Goal: Information Seeking & Learning: Learn about a topic

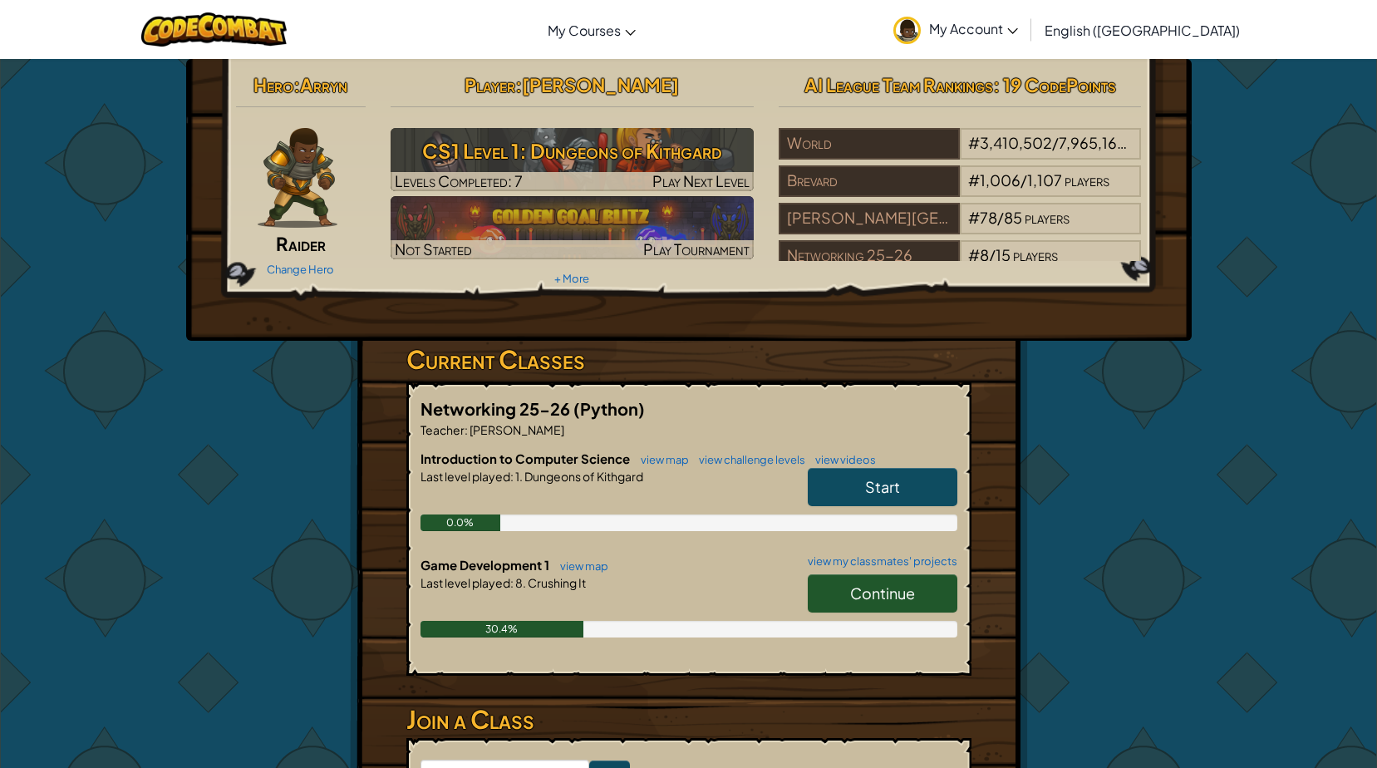
click at [935, 575] on link "Continue" at bounding box center [883, 593] width 150 height 38
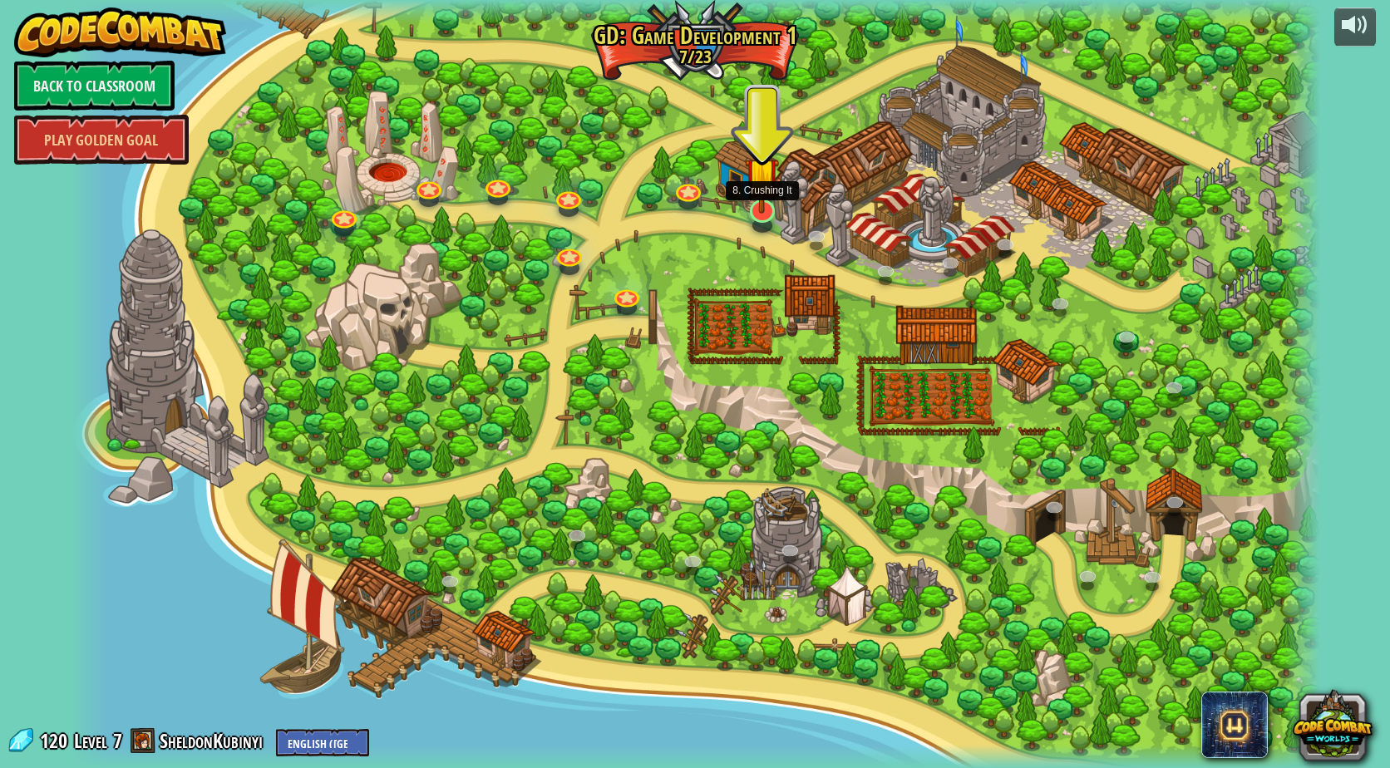
click at [746, 209] on img at bounding box center [762, 174] width 34 height 78
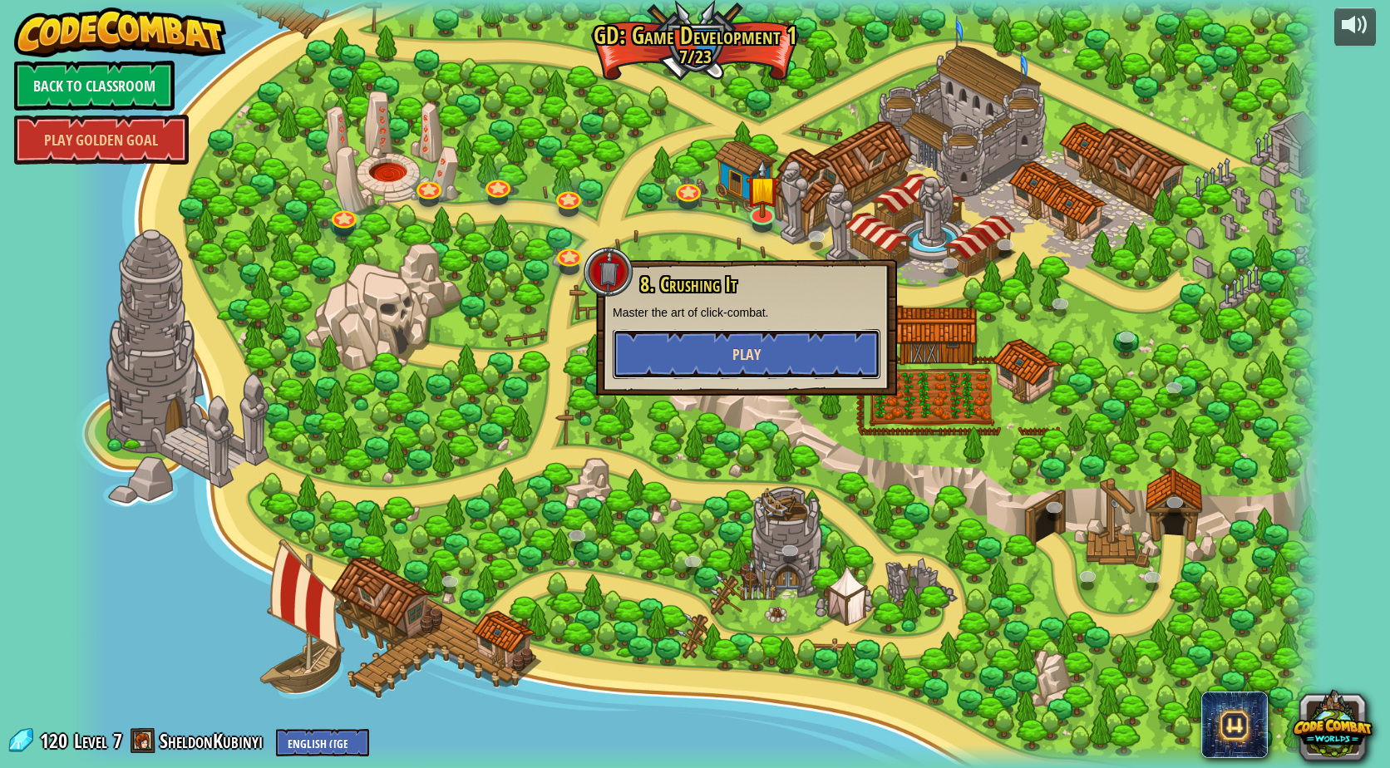
click at [740, 345] on span "Play" at bounding box center [746, 354] width 28 height 21
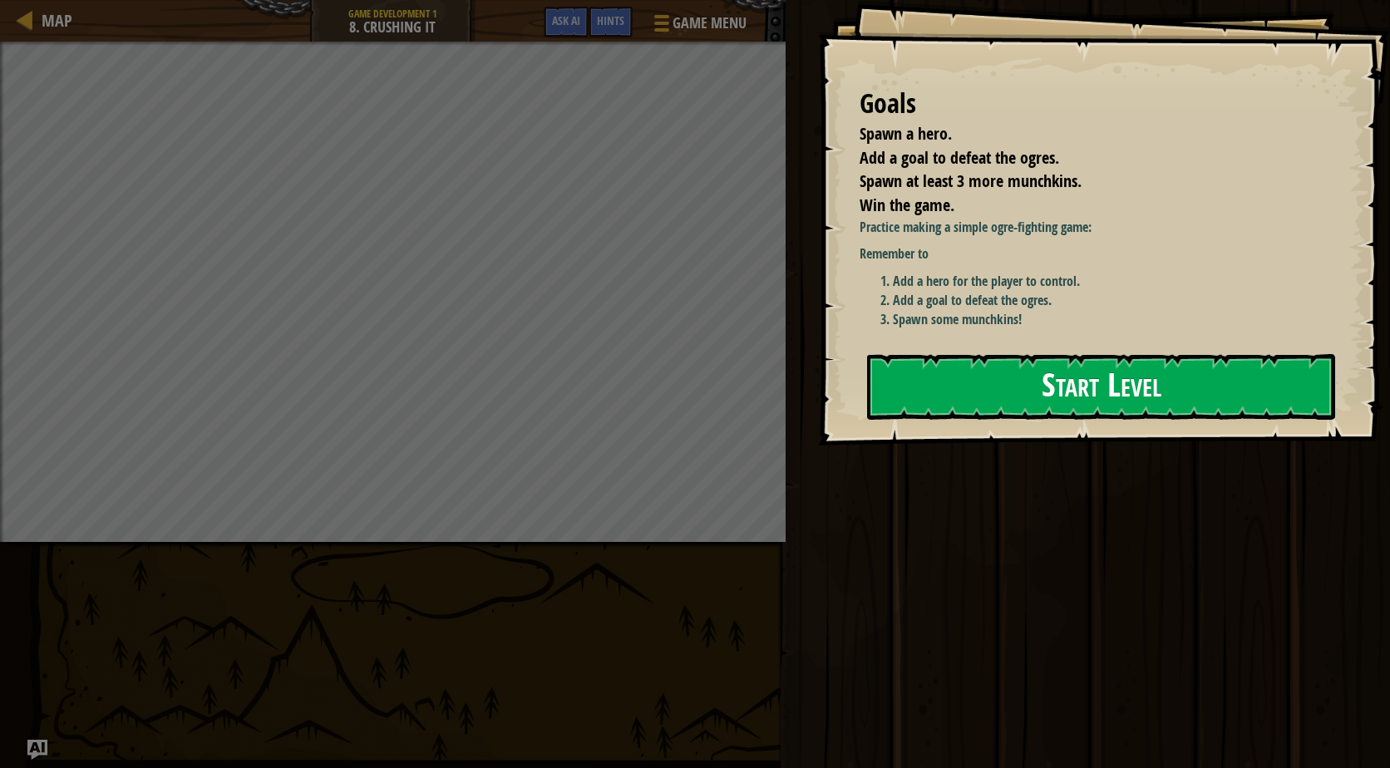
click at [1195, 415] on button "Start Level" at bounding box center [1101, 387] width 468 height 66
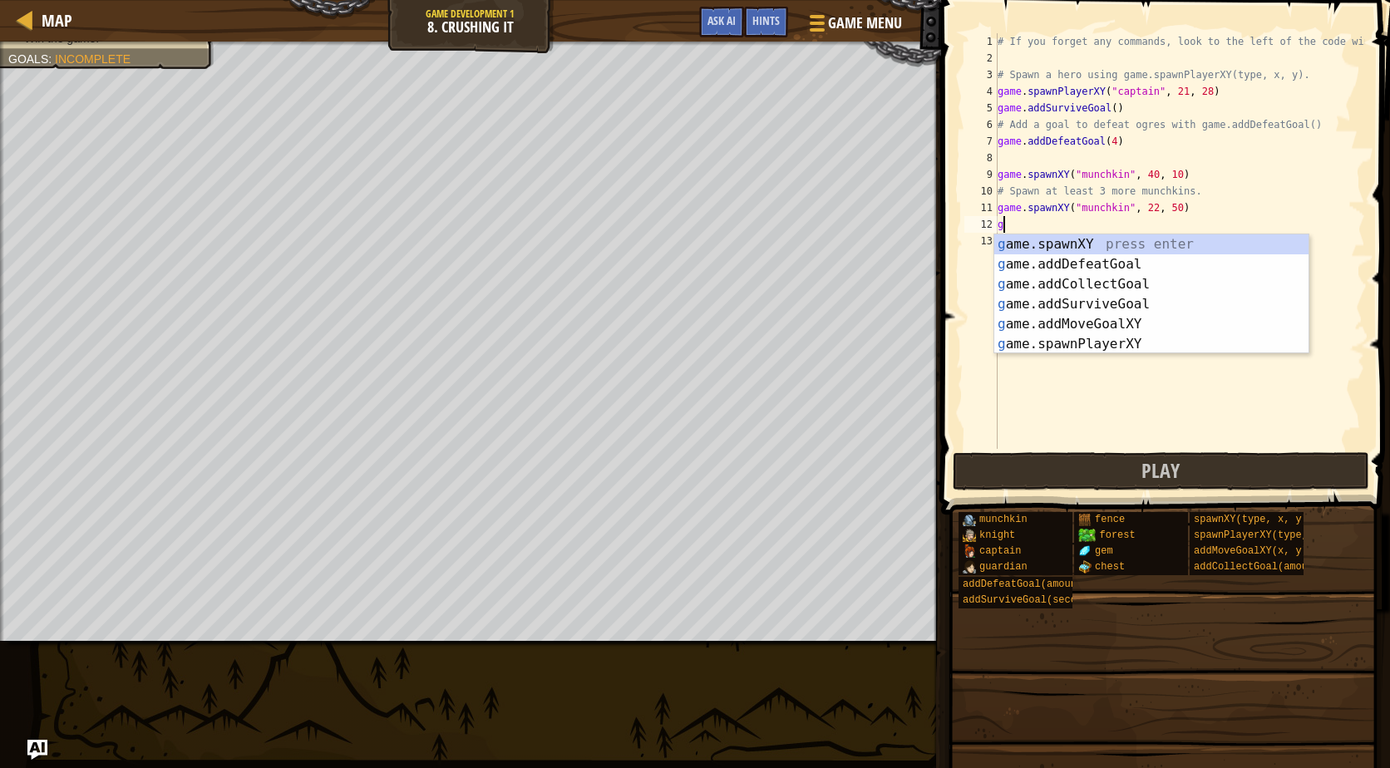
scroll to position [7, 0]
type textarea "game"
click at [1156, 293] on div "game .addDefeatGoal press enter game .addCollectGoal press enter game .addSurvi…" at bounding box center [1151, 314] width 314 height 160
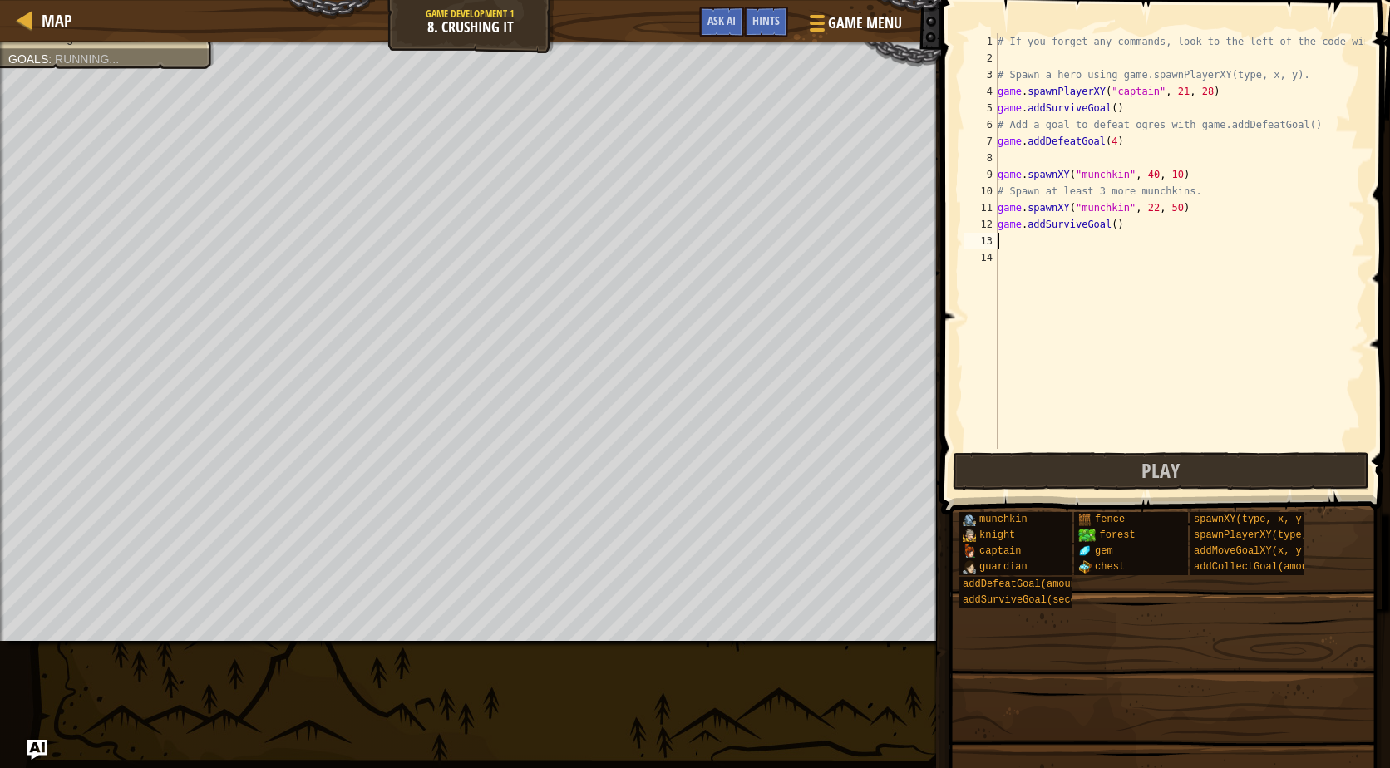
scroll to position [7, 0]
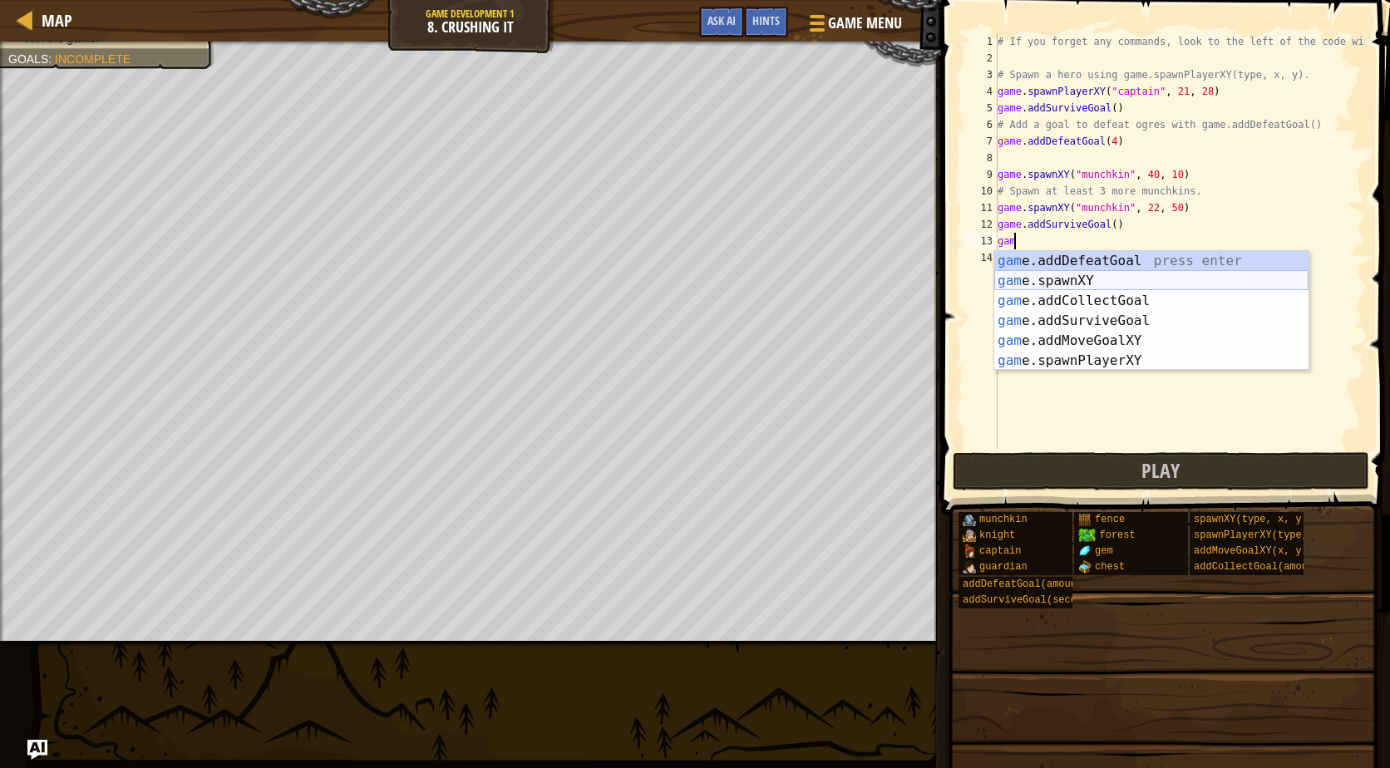
click at [1060, 277] on div "gam e.addDefeatGoal press enter gam e.spawnXY press enter gam e.addCollectGoal …" at bounding box center [1151, 331] width 314 height 160
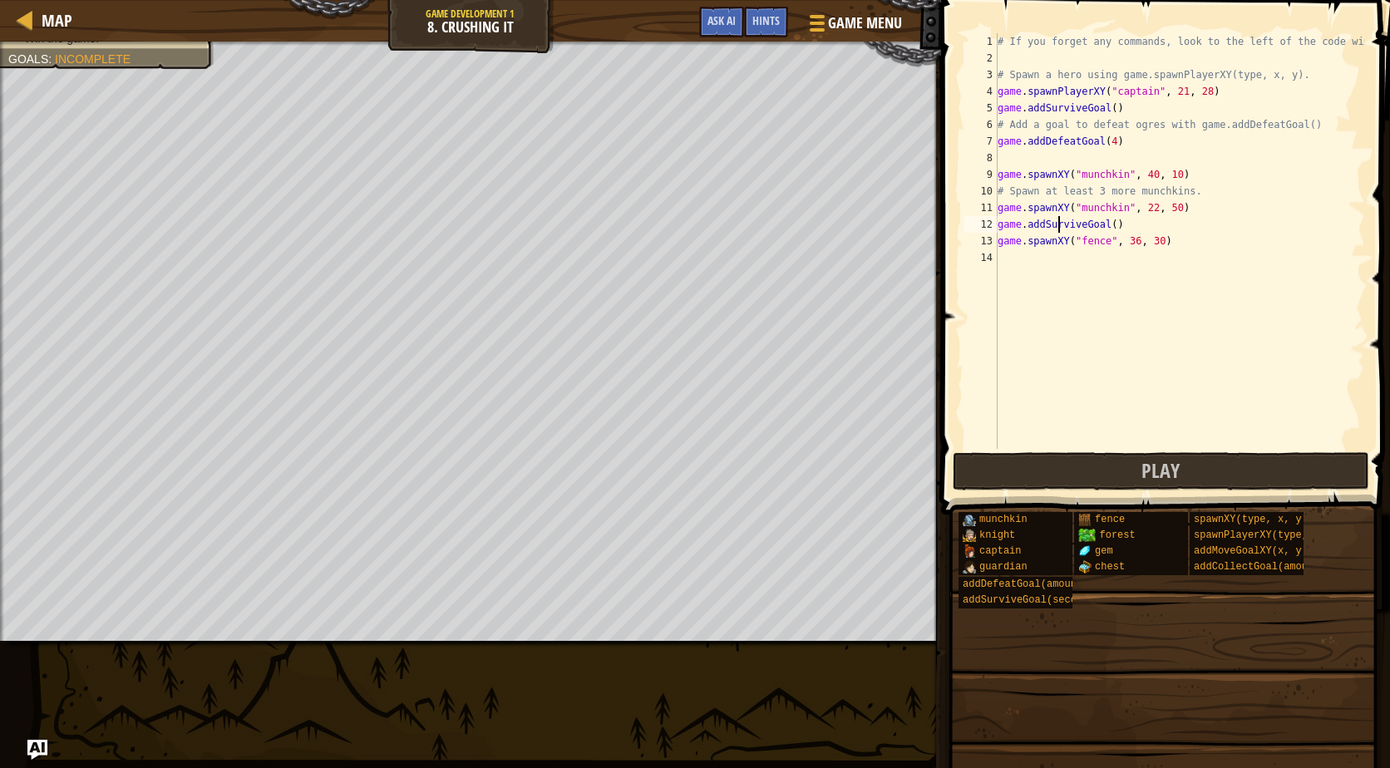
click at [1059, 225] on div "# If you forget any commands, look to the left of the code window! # Spawn a he…" at bounding box center [1179, 257] width 371 height 449
click at [1095, 239] on div "# If you forget any commands, look to the left of the code window! # Spawn a he…" at bounding box center [1179, 257] width 371 height 449
drag, startPoint x: 1100, startPoint y: 241, endPoint x: 1077, endPoint y: 242, distance: 22.5
click at [1077, 242] on div "# If you forget any commands, look to the left of the code window! # Spawn a he…" at bounding box center [1179, 257] width 371 height 449
click at [1048, 242] on div "# If you forget any commands, look to the left of the code window! # Spawn a he…" at bounding box center [1179, 257] width 371 height 449
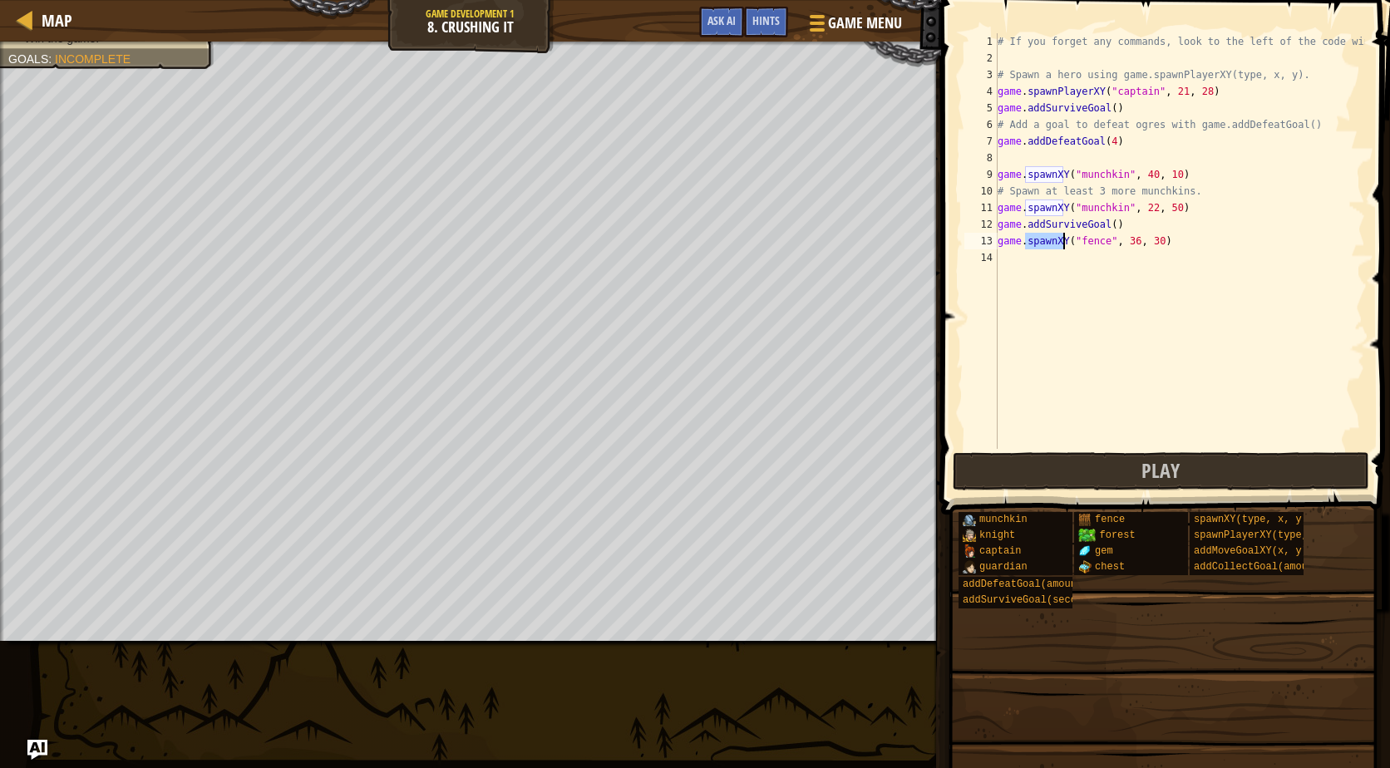
click at [1048, 242] on div "# If you forget any commands, look to the left of the code window! # Spawn a he…" at bounding box center [1179, 257] width 371 height 449
type textarea "game.spawnXY("fence", 36, 30)"
click at [1051, 229] on div "# If you forget any commands, look to the left of the code window! # Spawn a he…" at bounding box center [1179, 257] width 371 height 449
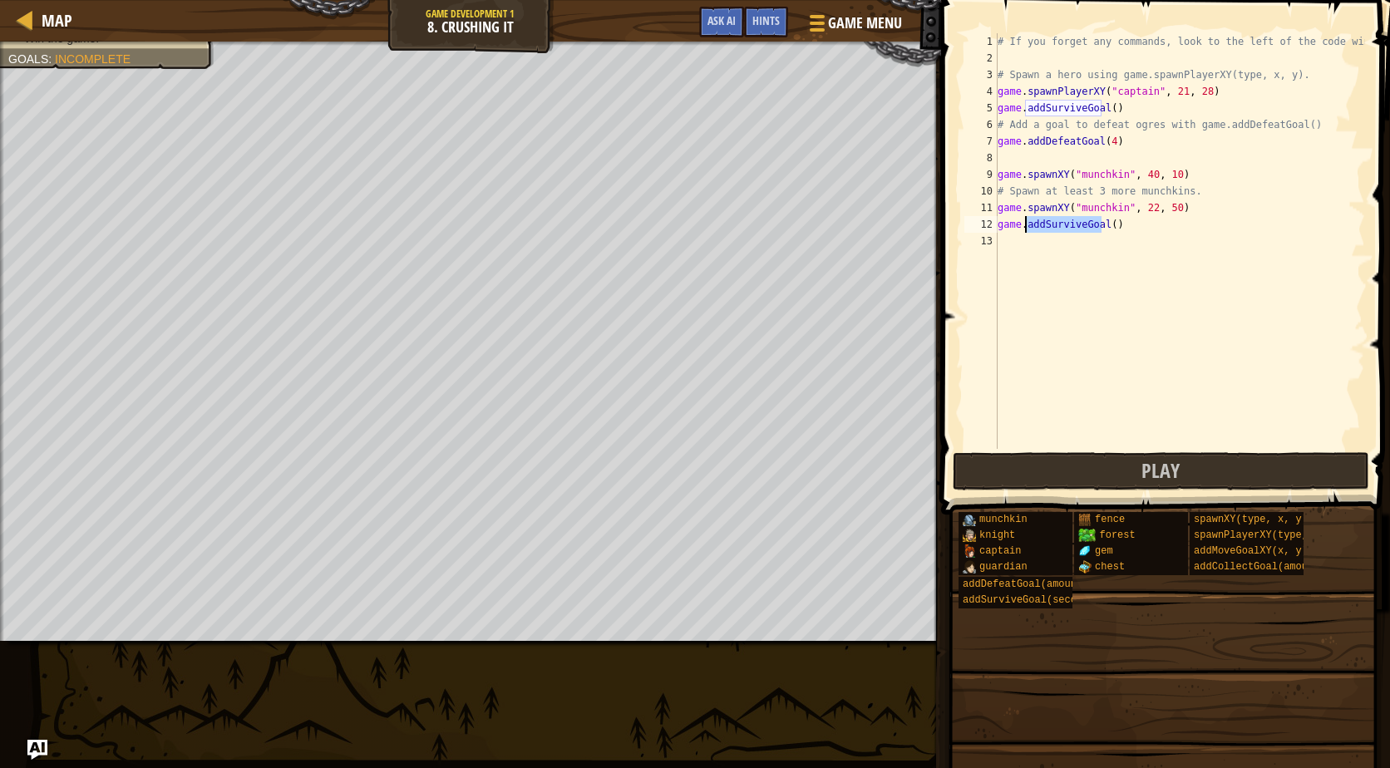
click at [1051, 229] on div "# If you forget any commands, look to the left of the code window! # Spawn a he…" at bounding box center [1179, 257] width 371 height 449
type textarea "game.addSurviveGoal()"
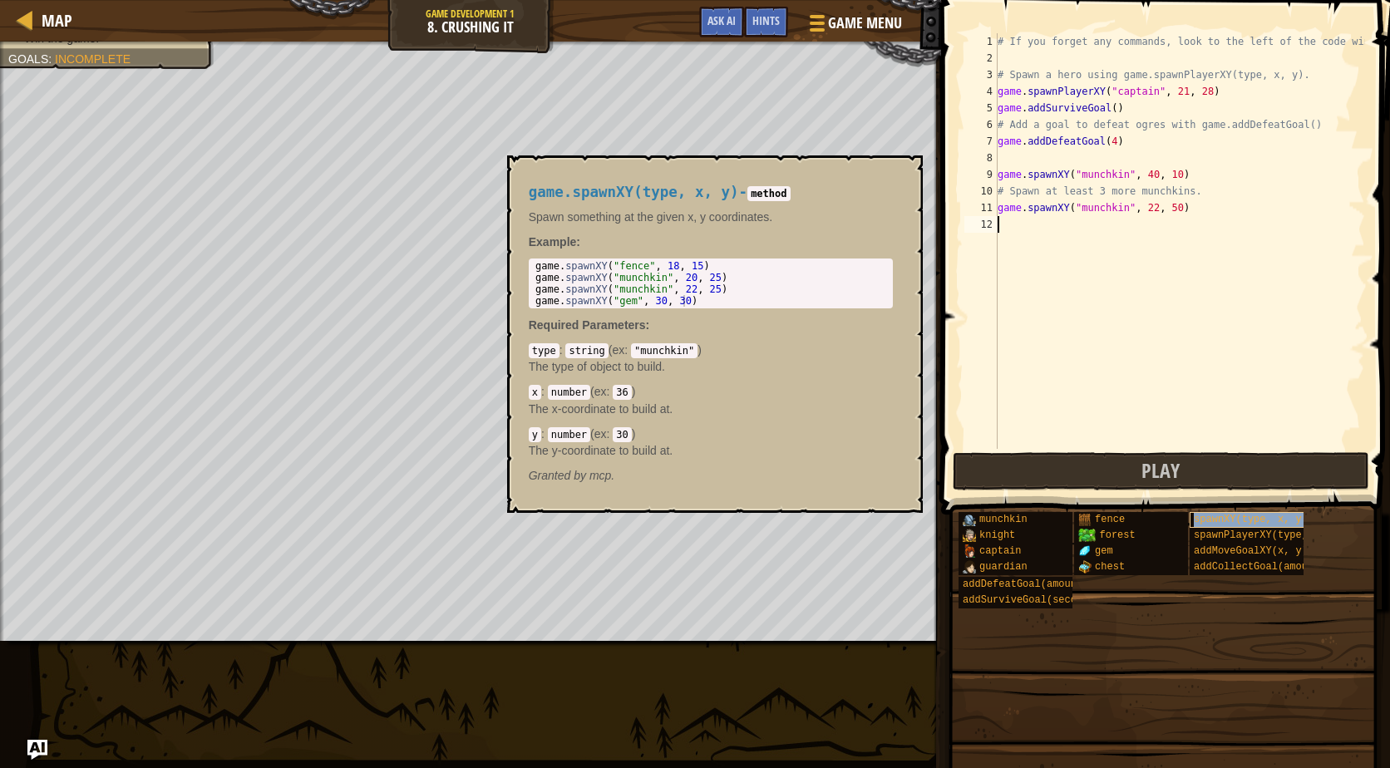
click at [1227, 514] on span "spawnXY(type, x, y)" at bounding box center [1250, 520] width 114 height 12
click at [1017, 234] on div "# If you forget any commands, look to the left of the code window! # Spawn a he…" at bounding box center [1179, 257] width 371 height 449
click at [1008, 230] on div "# If you forget any commands, look to the left of the code window! # Spawn a he…" at bounding box center [1179, 257] width 371 height 449
click at [898, 176] on button "×" at bounding box center [903, 174] width 13 height 23
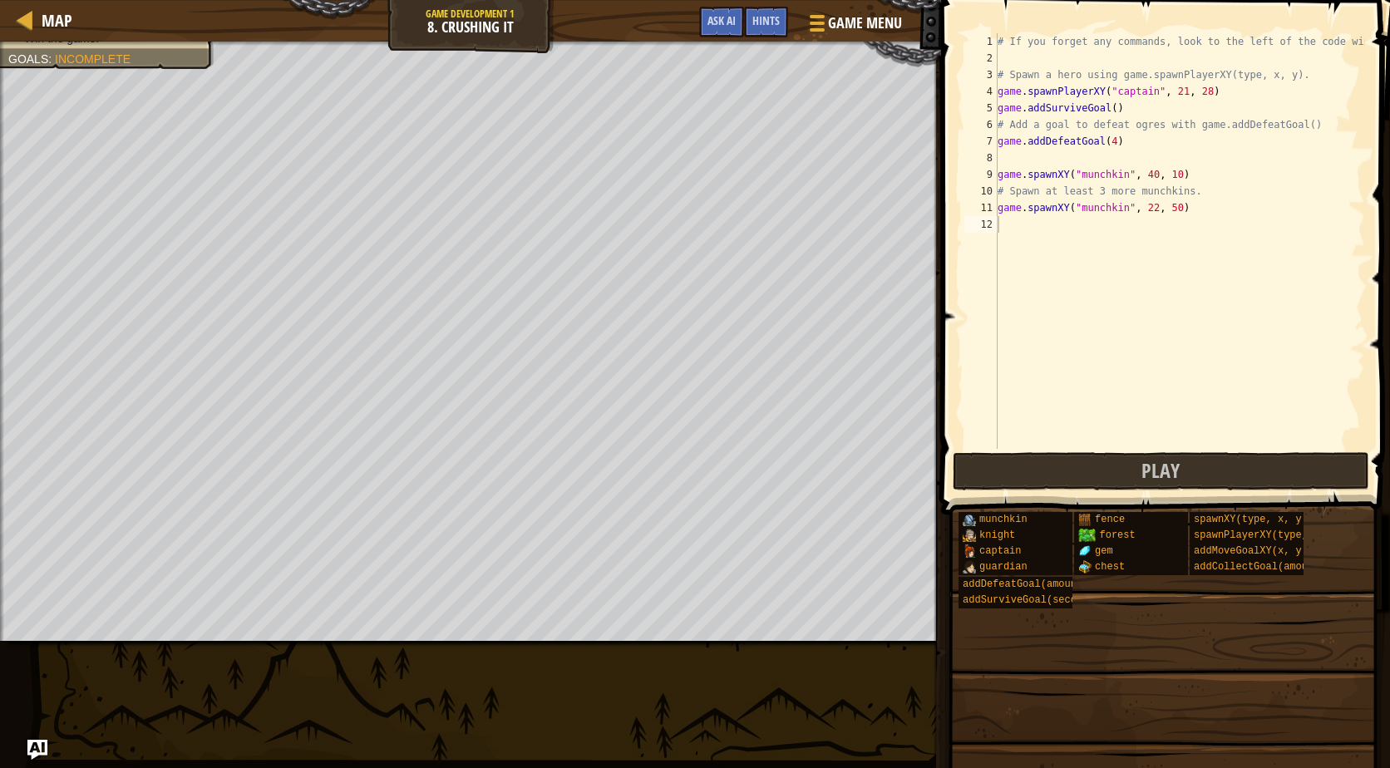
click at [1007, 224] on div "# If you forget any commands, look to the left of the code window! # Spawn a he…" at bounding box center [1179, 257] width 371 height 449
click at [1143, 221] on div "# If you forget any commands, look to the left of the code window! # Spawn a he…" at bounding box center [1179, 257] width 371 height 449
type textarea "game.spawnXY("munchkin", 50, 47)"
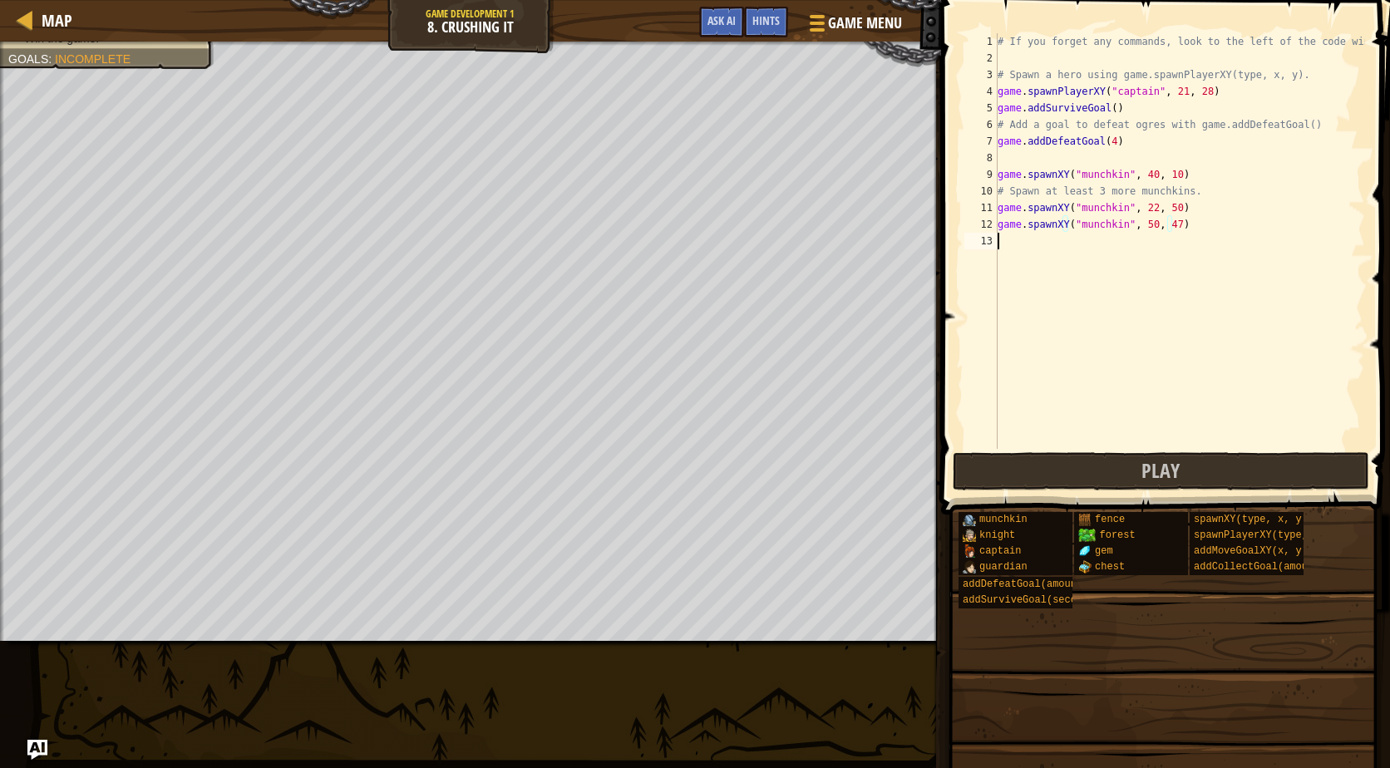
click at [1238, 260] on div "# If you forget any commands, look to the left of the code window! # Spawn a he…" at bounding box center [1179, 257] width 371 height 449
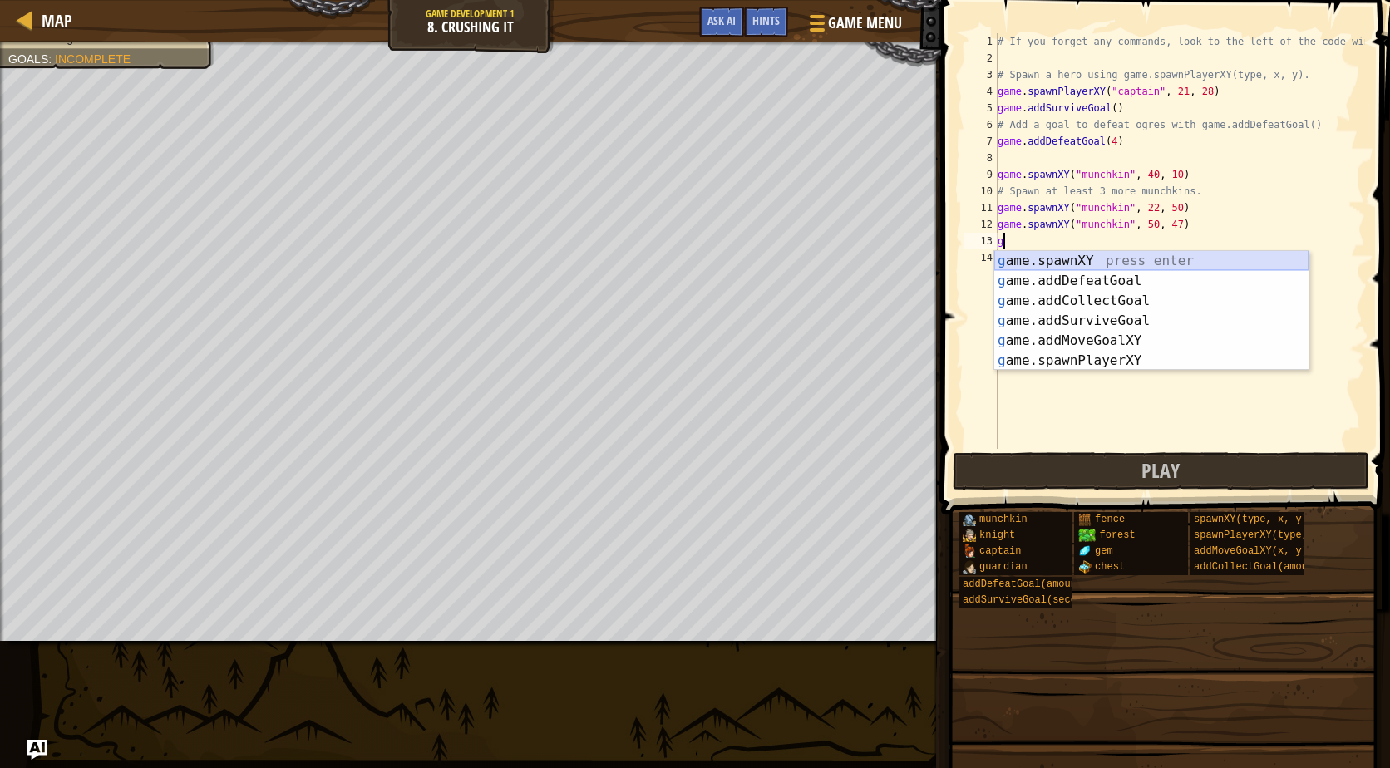
click at [1089, 258] on div "g ame.spawnXY press enter g ame.addDefeatGoal press enter g ame.addCollectGoal …" at bounding box center [1151, 331] width 314 height 160
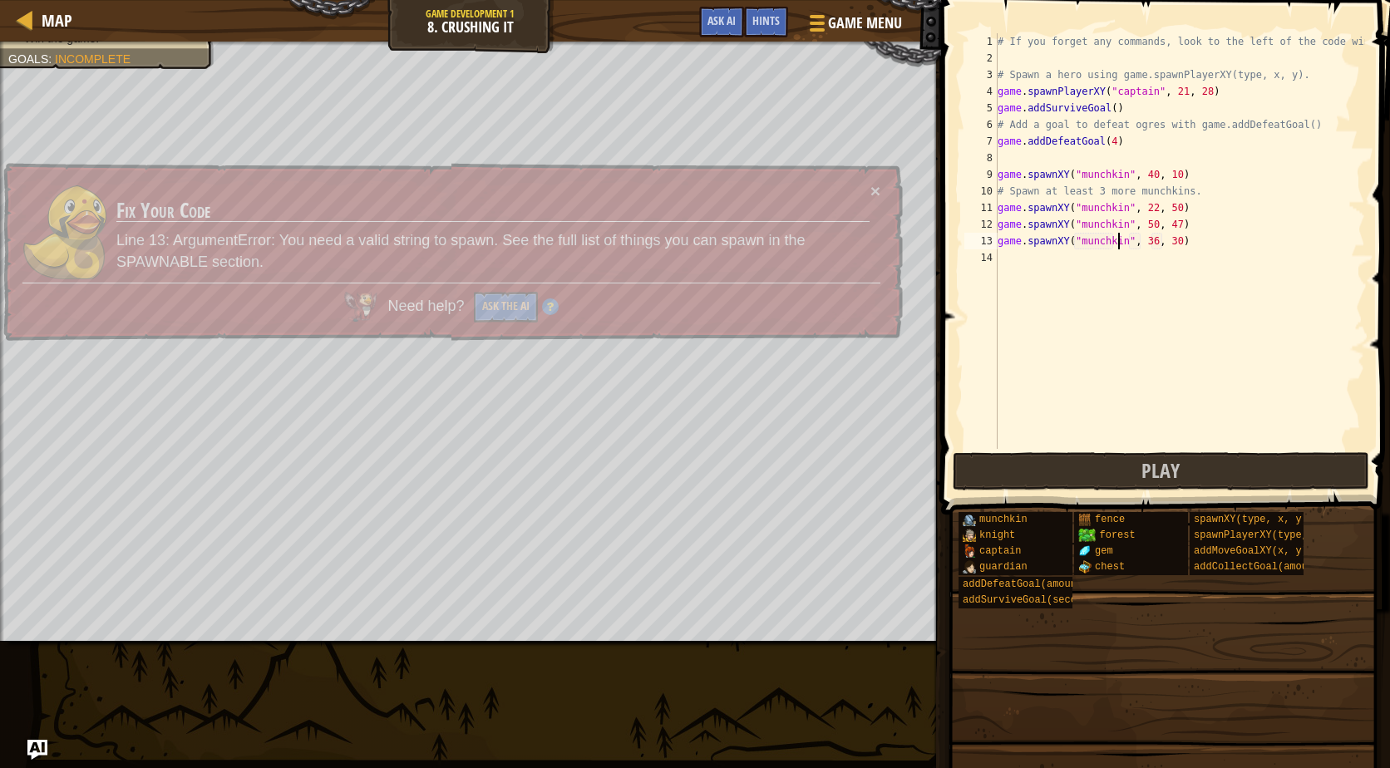
scroll to position [7, 10]
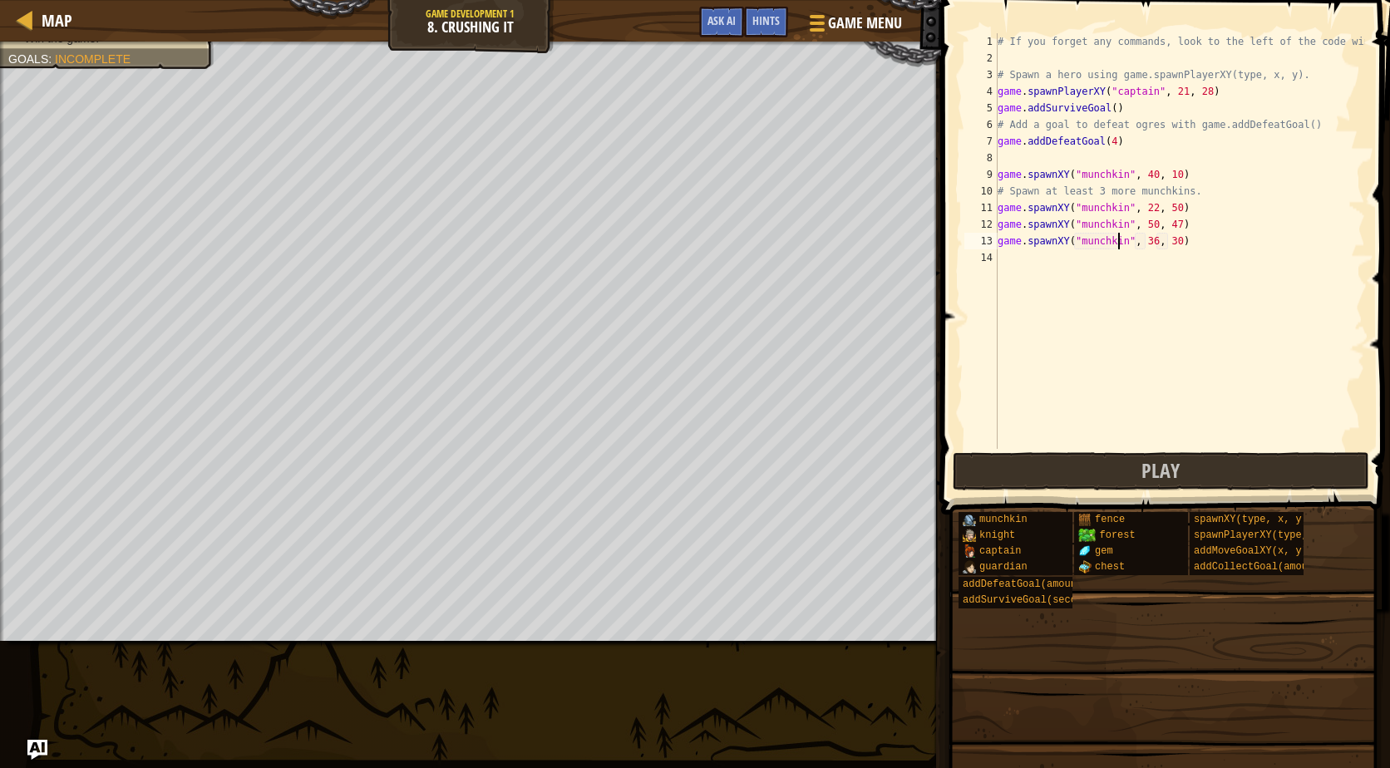
click at [1144, 241] on div "# If you forget any commands, look to the left of the code window! # Spawn a he…" at bounding box center [1179, 257] width 371 height 449
type textarea "game.spawnXY("munchkin", 60, 28)"
click at [1202, 465] on button "Play" at bounding box center [1160, 471] width 416 height 38
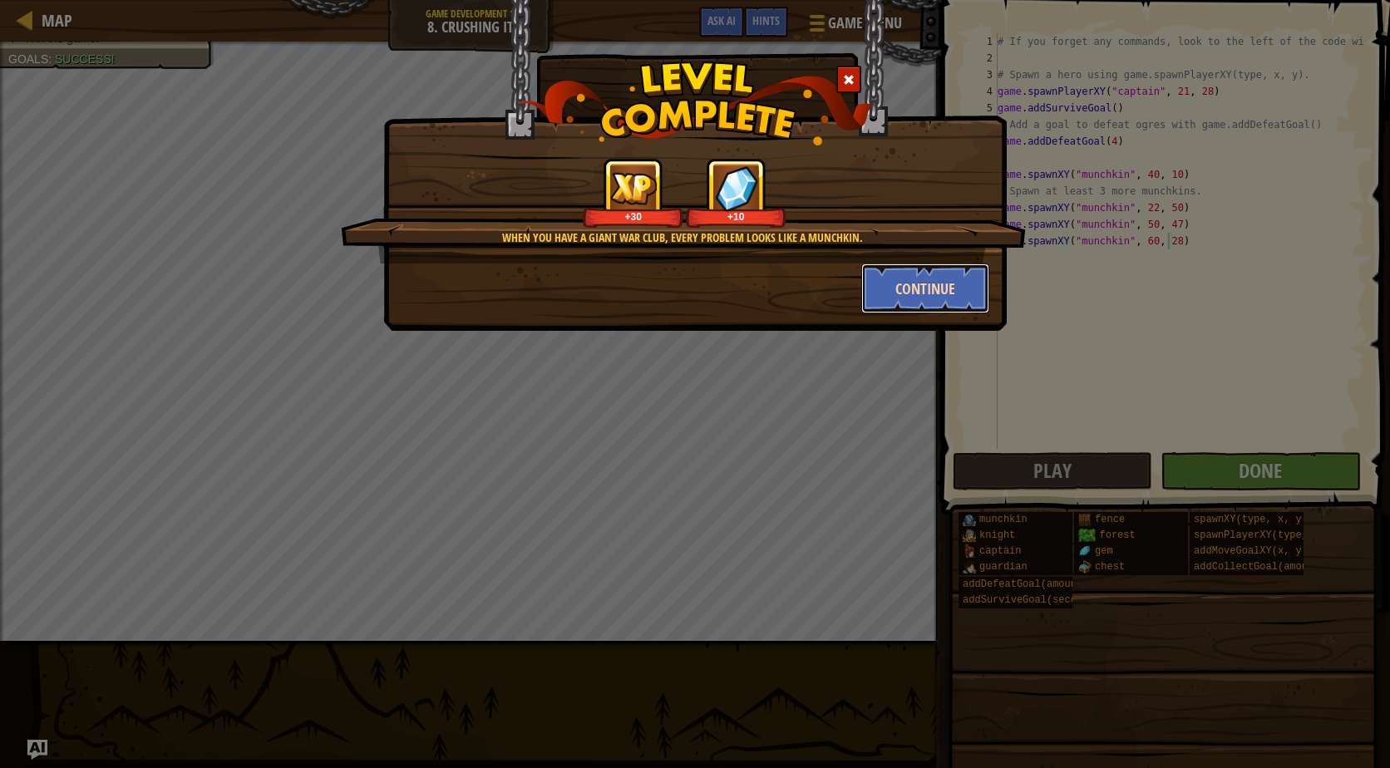
click at [930, 296] on button "Continue" at bounding box center [925, 288] width 129 height 50
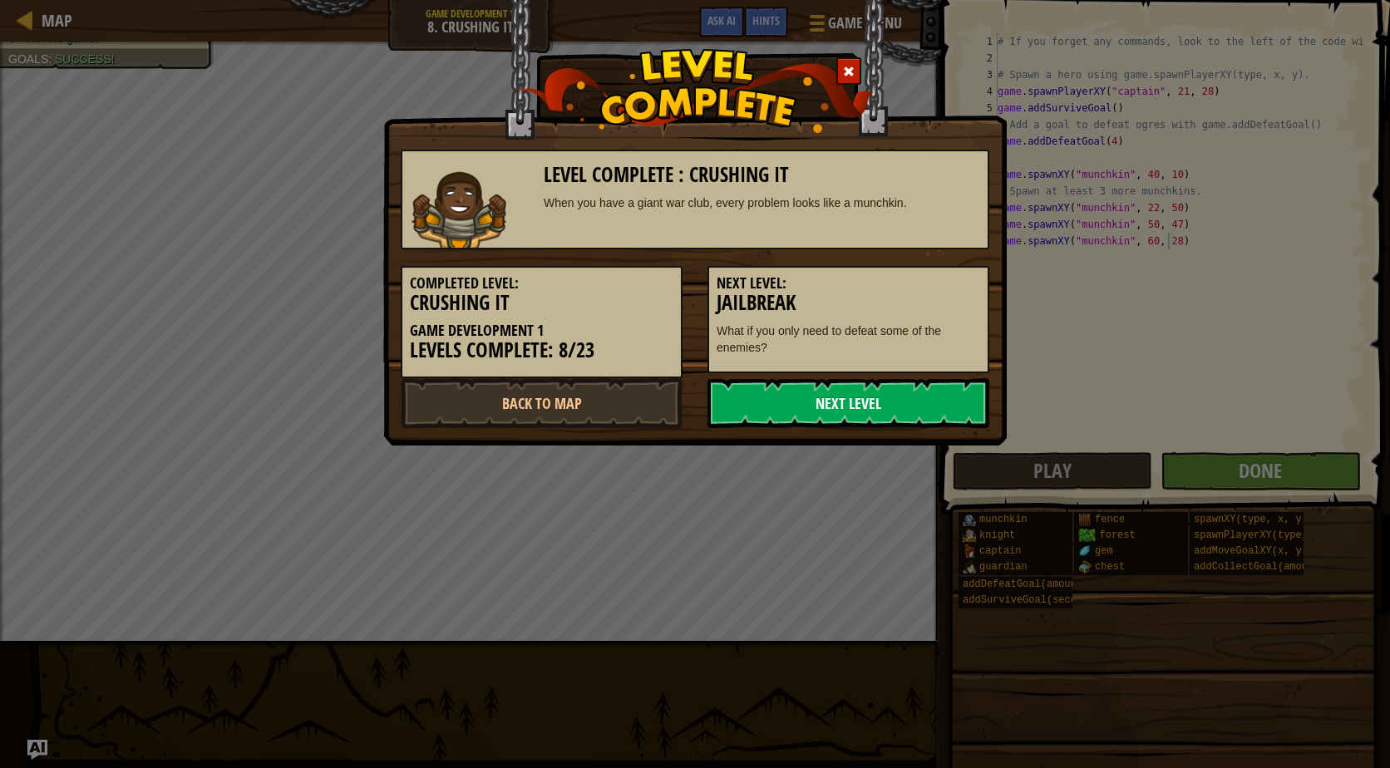
click at [885, 414] on link "Next Level" at bounding box center [848, 403] width 282 height 50
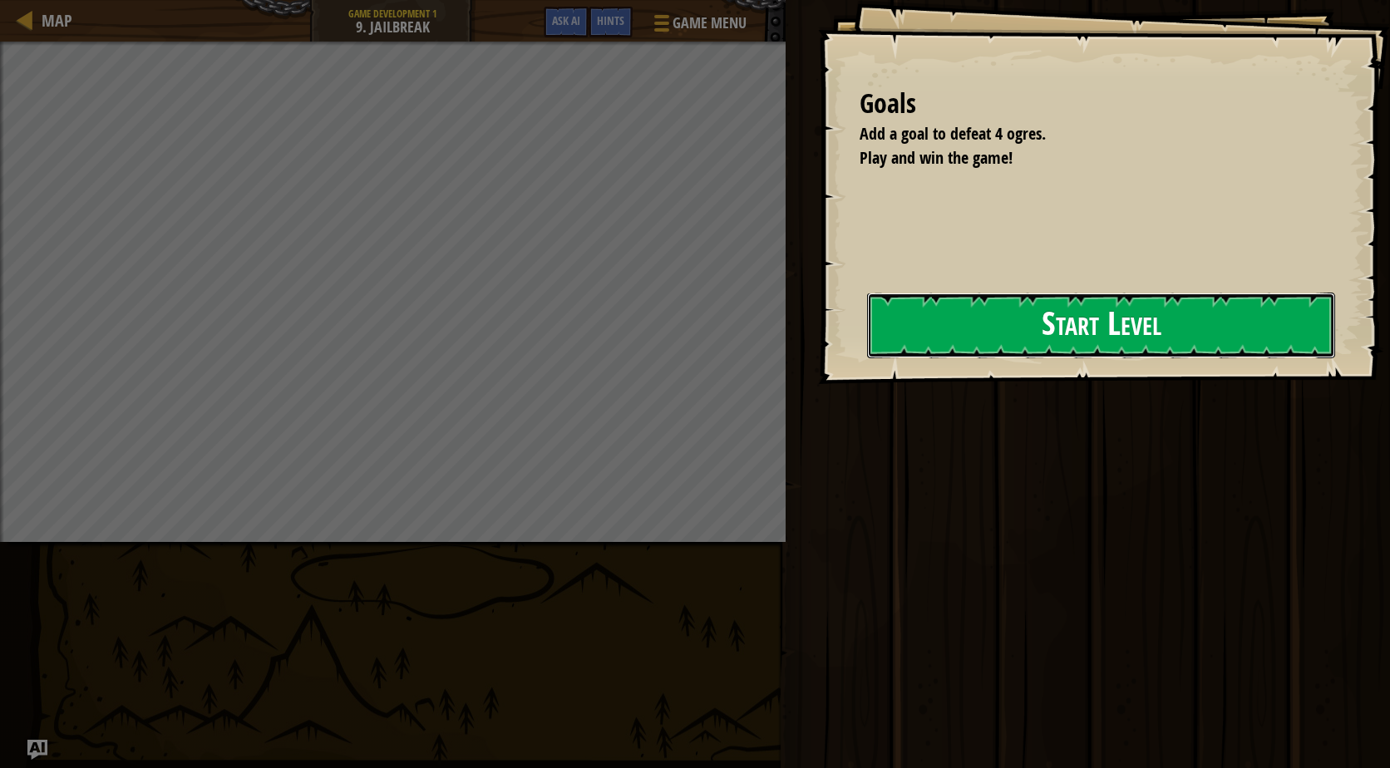
click at [1038, 339] on button "Start Level" at bounding box center [1101, 326] width 468 height 66
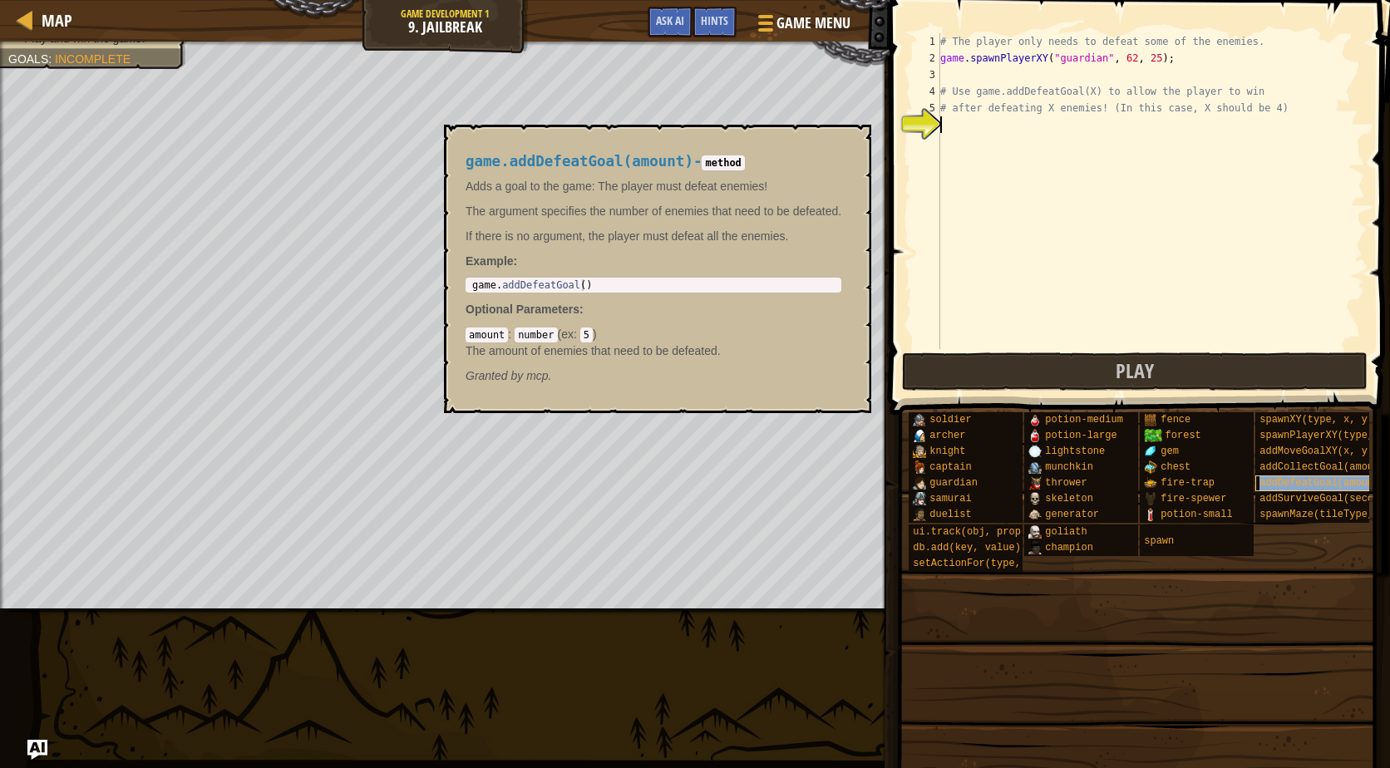
click at [1311, 486] on span "addDefeatGoal(amount)" at bounding box center [1321, 483] width 125 height 12
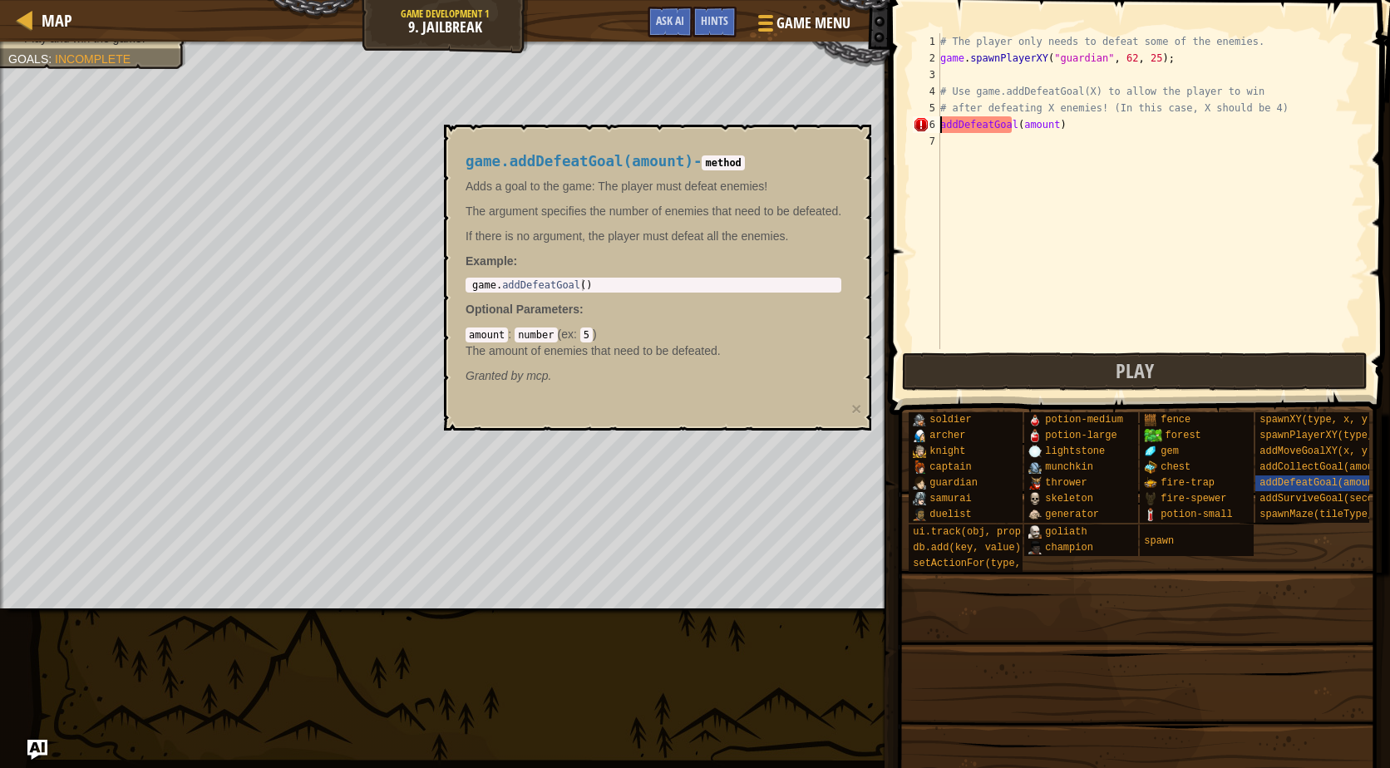
click at [1040, 116] on div "# The player only needs to defeat some of the enemies. game . spawnPlayerXY ( "…" at bounding box center [1151, 207] width 428 height 349
click at [1039, 118] on div "# The player only needs to defeat some of the enemies. game . spawnPlayerXY ( "…" at bounding box center [1151, 207] width 428 height 349
drag, startPoint x: 1017, startPoint y: 122, endPoint x: 1047, endPoint y: 125, distance: 30.0
click at [1047, 125] on div "# The player only needs to defeat some of the enemies. game . spawnPlayerXY ( "…" at bounding box center [1151, 207] width 428 height 349
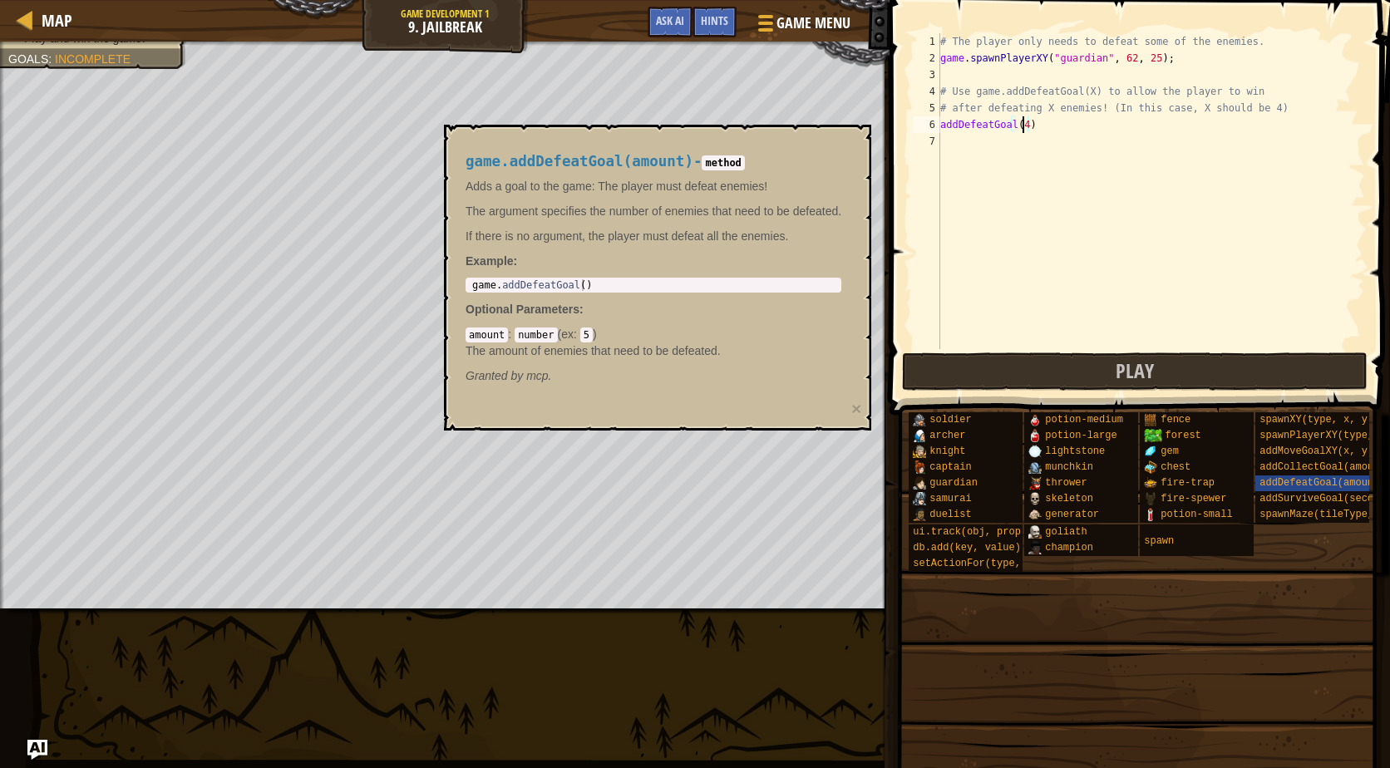
scroll to position [7, 6]
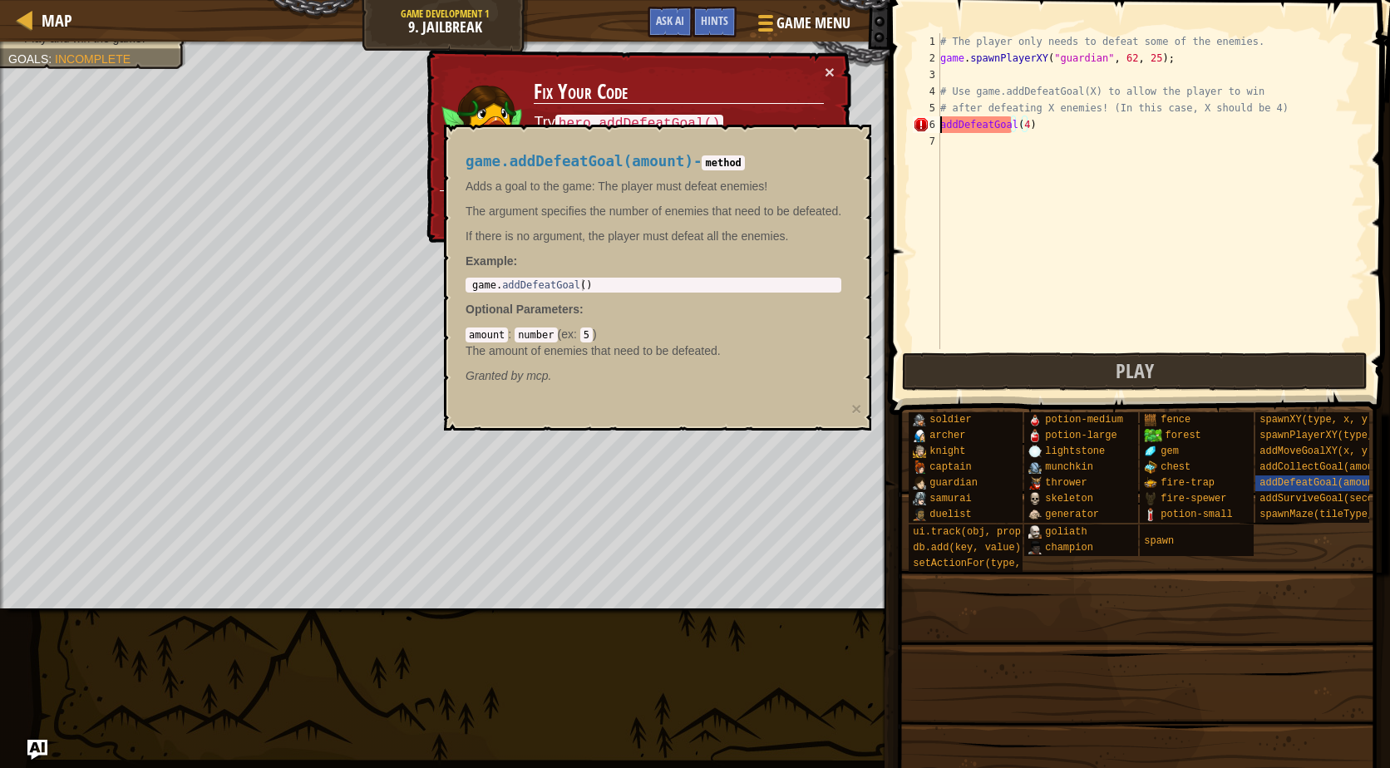
click at [942, 121] on div "# The player only needs to defeat some of the enemies. game . spawnPlayerXY ( "…" at bounding box center [1151, 207] width 428 height 349
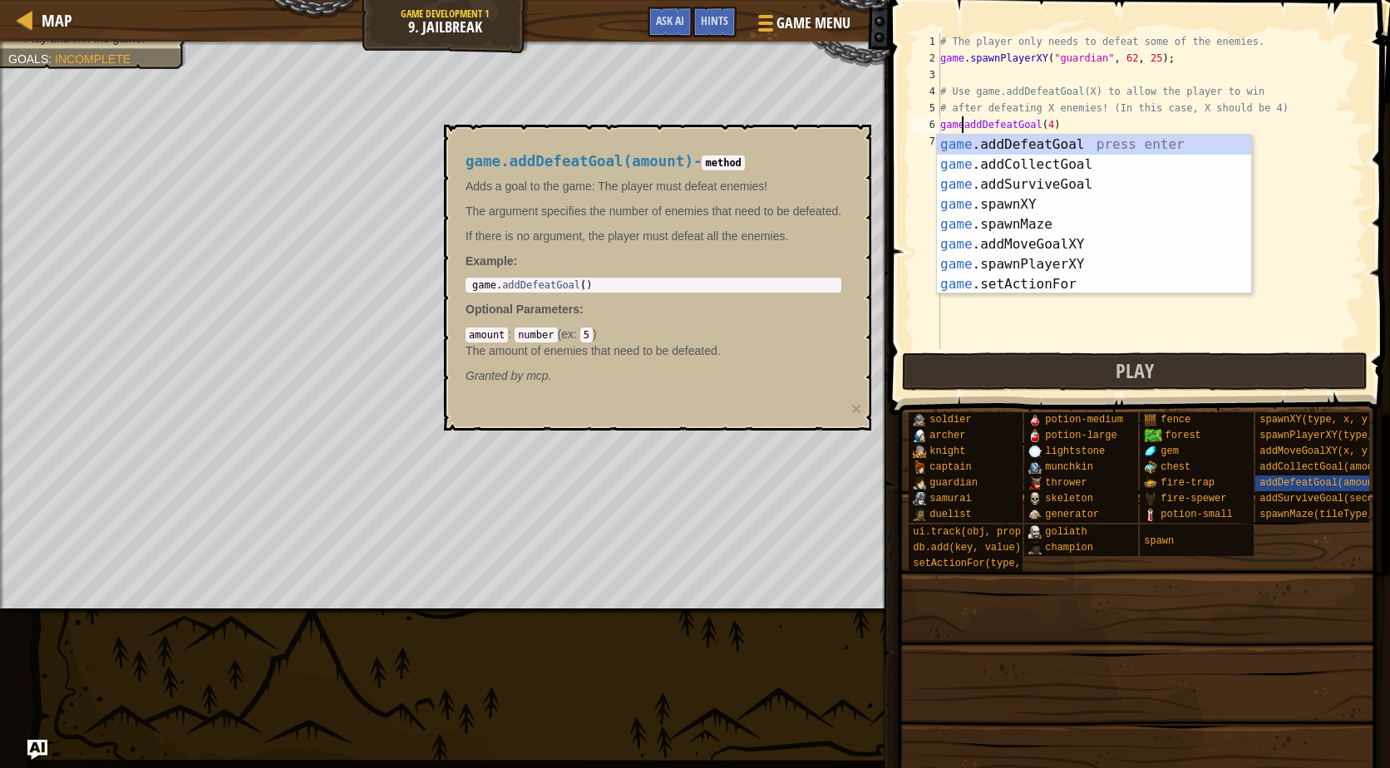
scroll to position [7, 2]
type textarea "game.addDefeatGoal(4)"
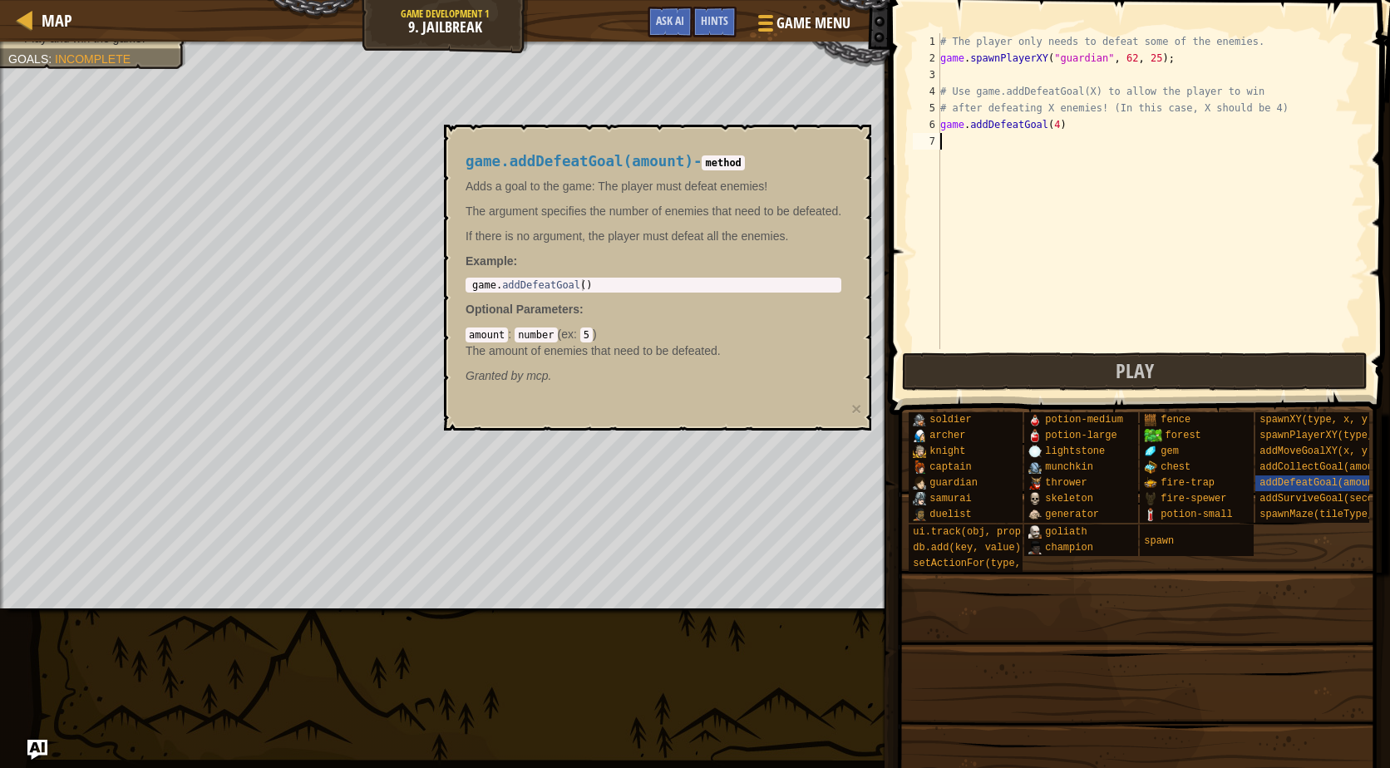
click at [1287, 172] on div "# The player only needs to defeat some of the enemies. game . spawnPlayerXY ( "…" at bounding box center [1151, 207] width 428 height 349
click at [1050, 369] on button "Play" at bounding box center [1135, 371] width 466 height 38
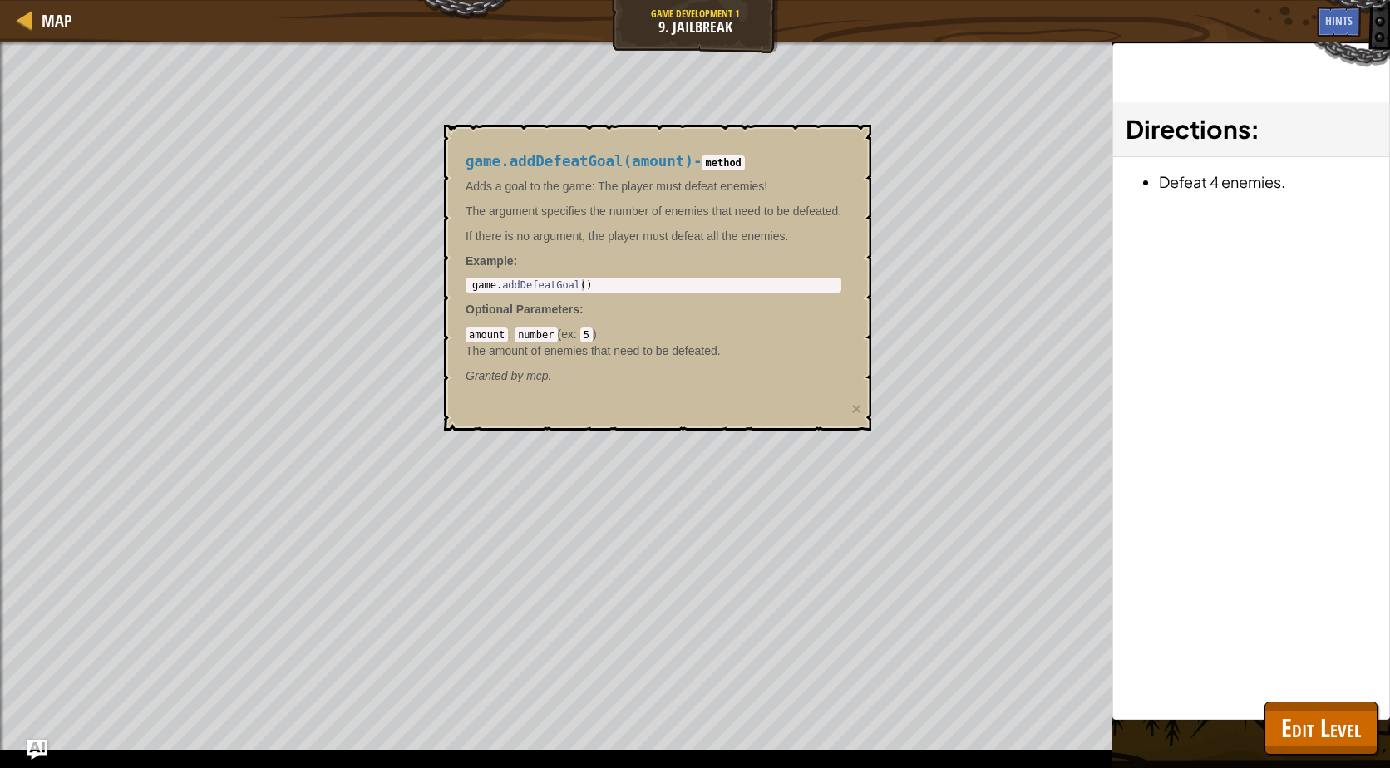
click at [844, 218] on div "game.addDefeatGoal(amount) - method Adds a goal to the game: The player must de…" at bounding box center [653, 269] width 399 height 262
click at [863, 262] on div "game.addDefeatGoal(amount) - method Adds a goal to the game: The player must de…" at bounding box center [657, 278] width 427 height 306
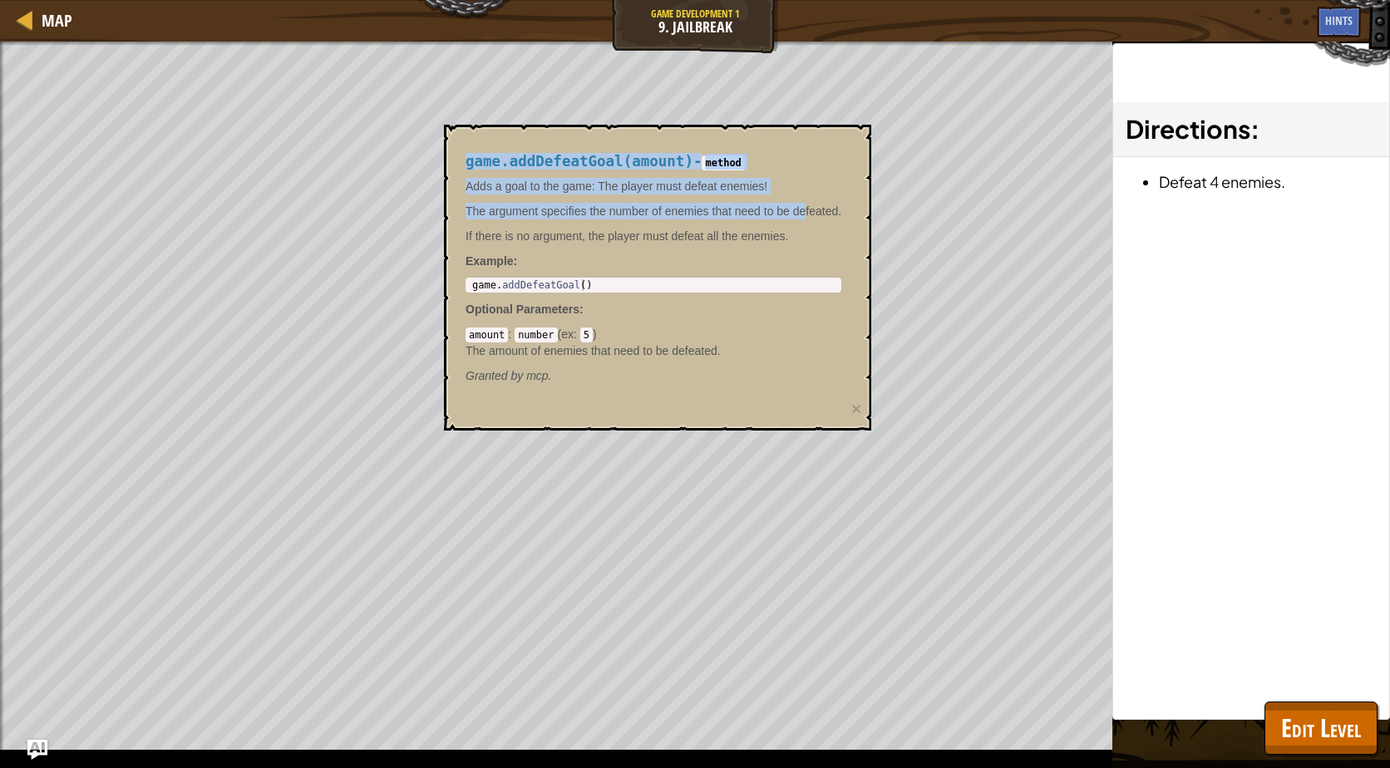
click at [910, 0] on body "Map Game Development 1 9. Jailbreak Game Menu Done Hints Ask AI 1 ההההההההההההה…" at bounding box center [695, 0] width 1390 height 0
drag, startPoint x: 869, startPoint y: 205, endPoint x: 794, endPoint y: 179, distance: 80.2
click at [794, 179] on p "Adds a goal to the game: The player must defeat enemies!" at bounding box center [653, 186] width 376 height 17
click at [834, 160] on h4 "game.addDefeatGoal(amount) - method" at bounding box center [653, 162] width 376 height 16
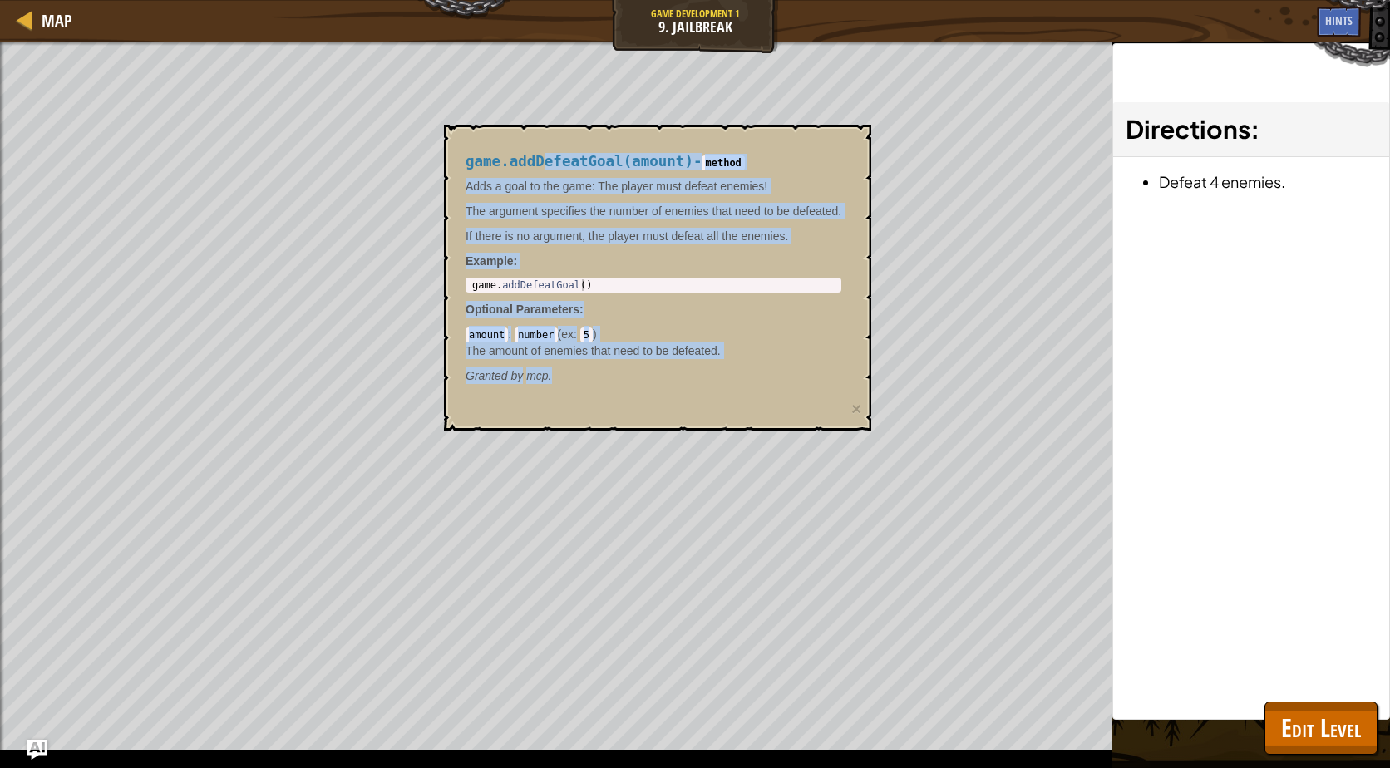
drag, startPoint x: 538, startPoint y: 136, endPoint x: 627, endPoint y: 270, distance: 161.1
click at [622, 314] on div "game.addDefeatGoal(amount) - method Adds a goal to the game: The player must de…" at bounding box center [657, 278] width 427 height 306
click at [612, 0] on body "Map Game Development 1 9. Jailbreak Game Menu Done Hints Ask AI 1 ההההההההההההה…" at bounding box center [695, 0] width 1390 height 0
click at [614, 195] on div "Adds a goal to the game: The player must defeat enemies! The argument specifies…" at bounding box center [653, 211] width 376 height 66
click at [599, 209] on p "The argument specifies the number of enemies that need to be defeated." at bounding box center [653, 211] width 376 height 17
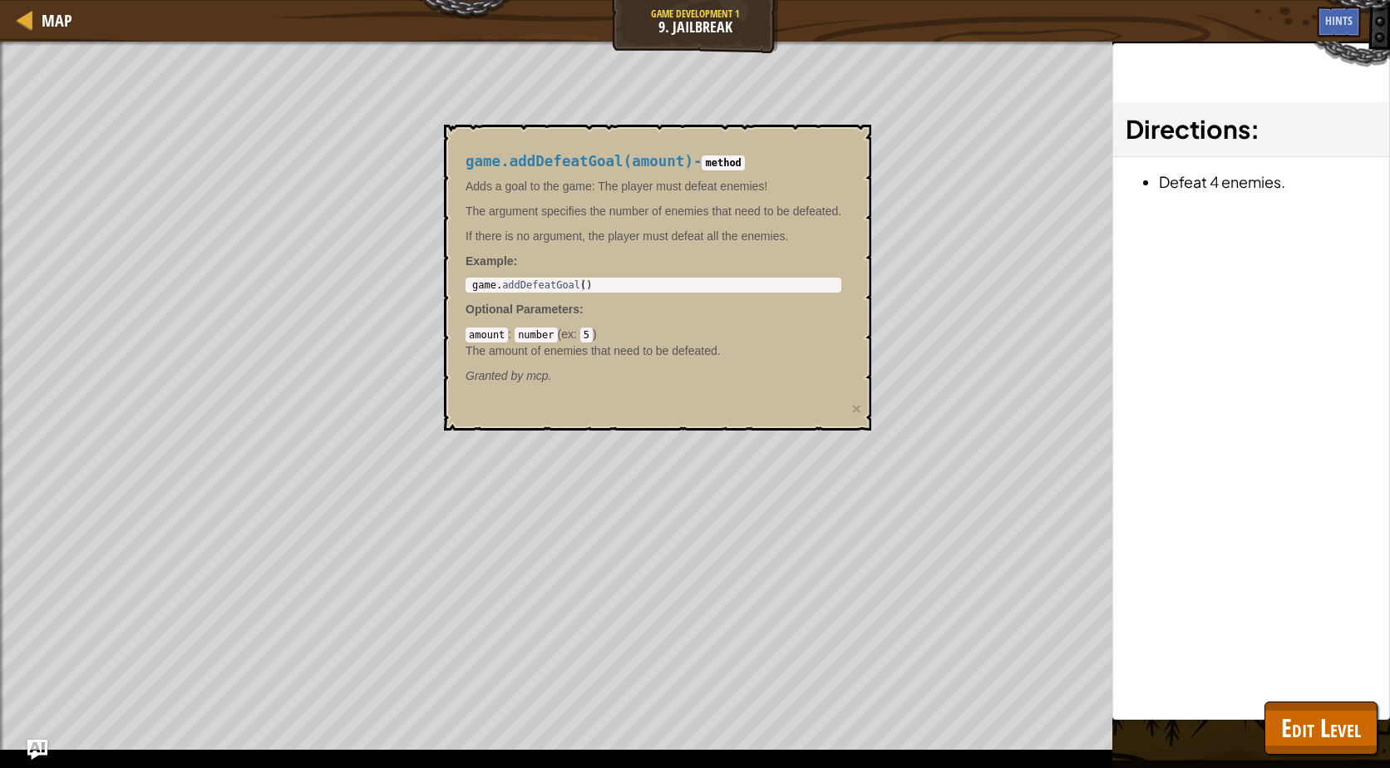
drag, startPoint x: 573, startPoint y: 188, endPoint x: 487, endPoint y: 177, distance: 86.3
click at [487, 177] on div "game.addDefeatGoal(amount) - method Adds a goal to the game: The player must de…" at bounding box center [653, 269] width 399 height 262
drag, startPoint x: 702, startPoint y: 209, endPoint x: 692, endPoint y: 211, distance: 10.1
click at [703, 218] on p "The argument specifies the number of enemies that need to be defeated." at bounding box center [653, 211] width 376 height 17
drag, startPoint x: 710, startPoint y: 211, endPoint x: 696, endPoint y: 191, distance: 24.4
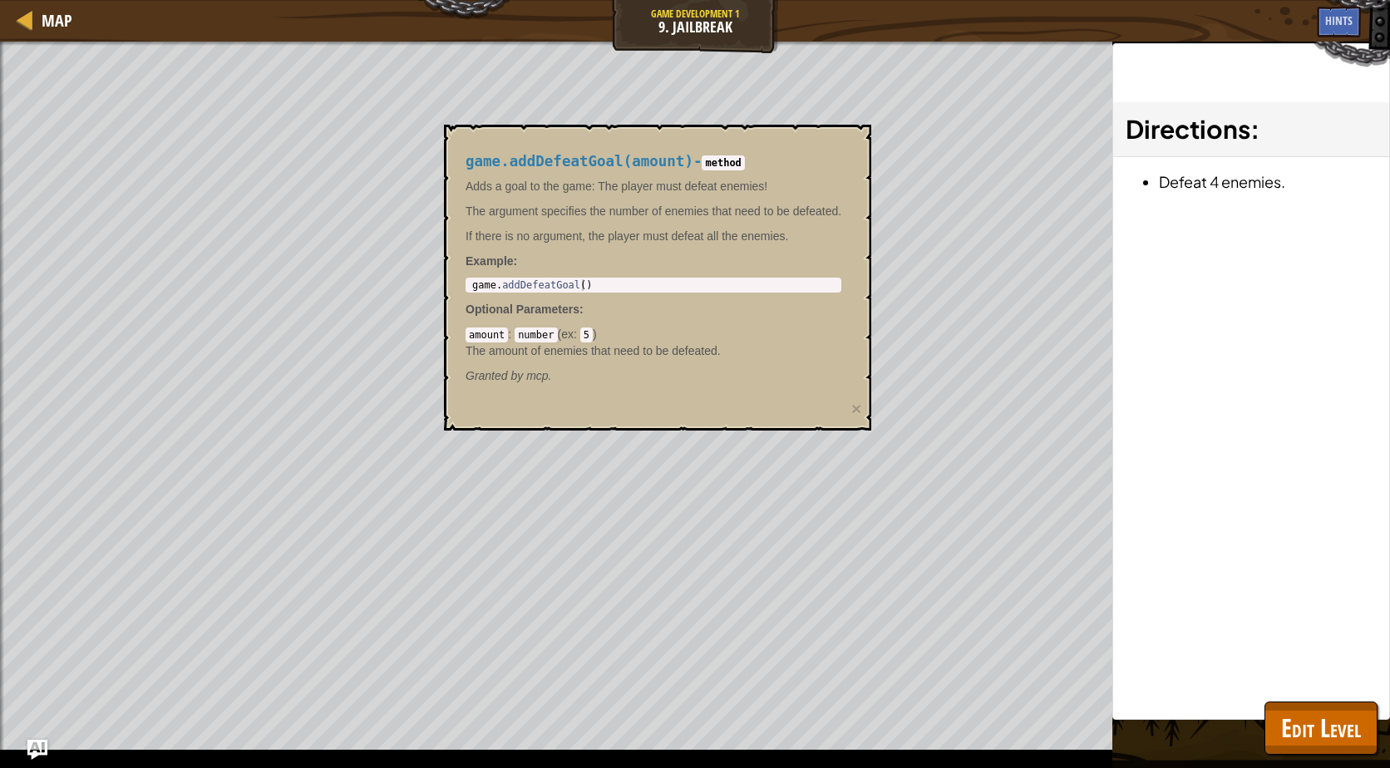
click at [710, 209] on p "The argument specifies the number of enemies that need to be defeated." at bounding box center [653, 211] width 376 height 17
click at [694, 193] on p "Adds a goal to the game: The player must defeat enemies!" at bounding box center [653, 186] width 376 height 17
click at [765, 183] on p "Adds a goal to the game: The player must defeat enemies!" at bounding box center [653, 186] width 376 height 17
click at [766, 184] on p "Adds a goal to the game: The player must defeat enemies!" at bounding box center [653, 186] width 376 height 17
drag, startPoint x: 766, startPoint y: 184, endPoint x: 815, endPoint y: 165, distance: 52.6
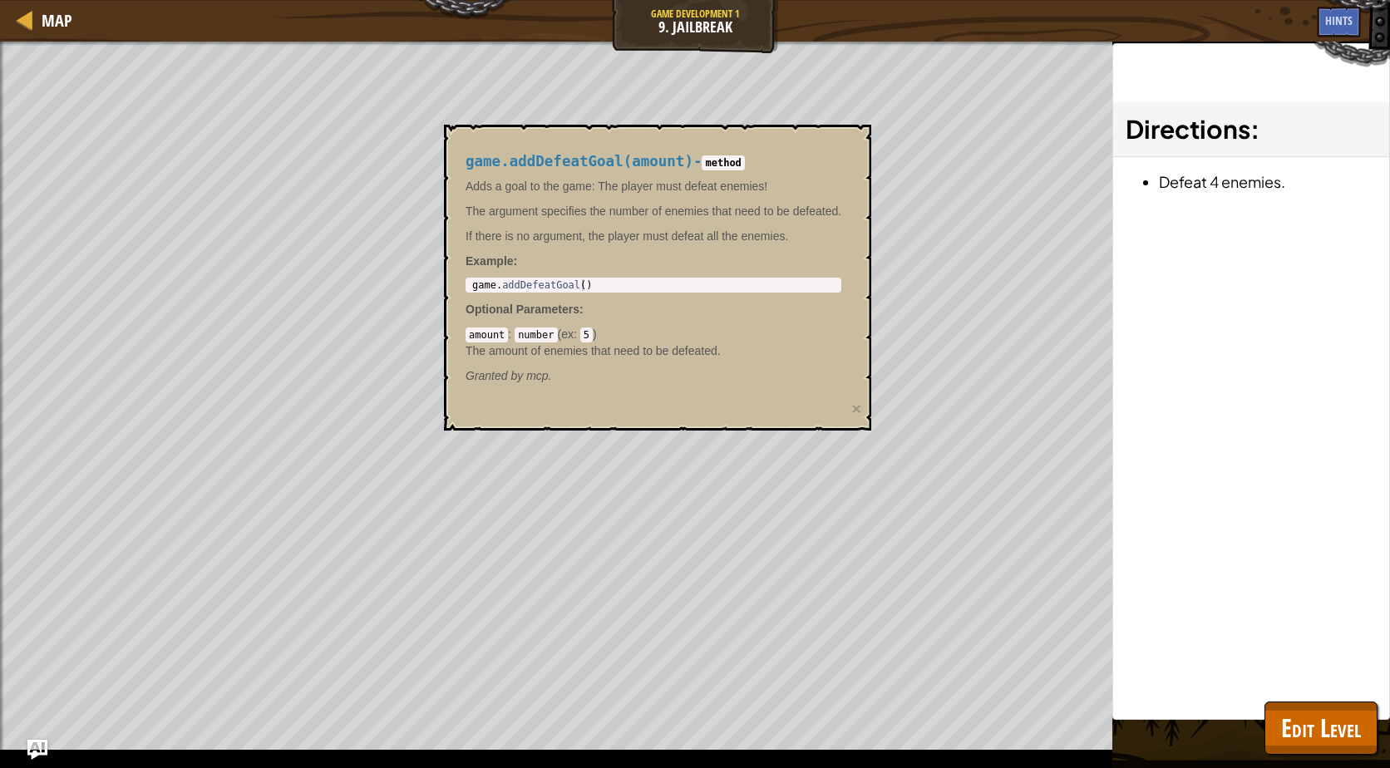
click at [815, 165] on h4 "game.addDefeatGoal(amount) - method" at bounding box center [653, 162] width 376 height 16
click at [463, 0] on body "Map Game Development 1 9. Jailbreak Game Menu Done Hints Ask AI 1 ההההההההההההה…" at bounding box center [695, 0] width 1390 height 0
click at [454, 127] on div "game.addDefeatGoal(amount) - method Adds a goal to the game: The player must de…" at bounding box center [657, 278] width 427 height 306
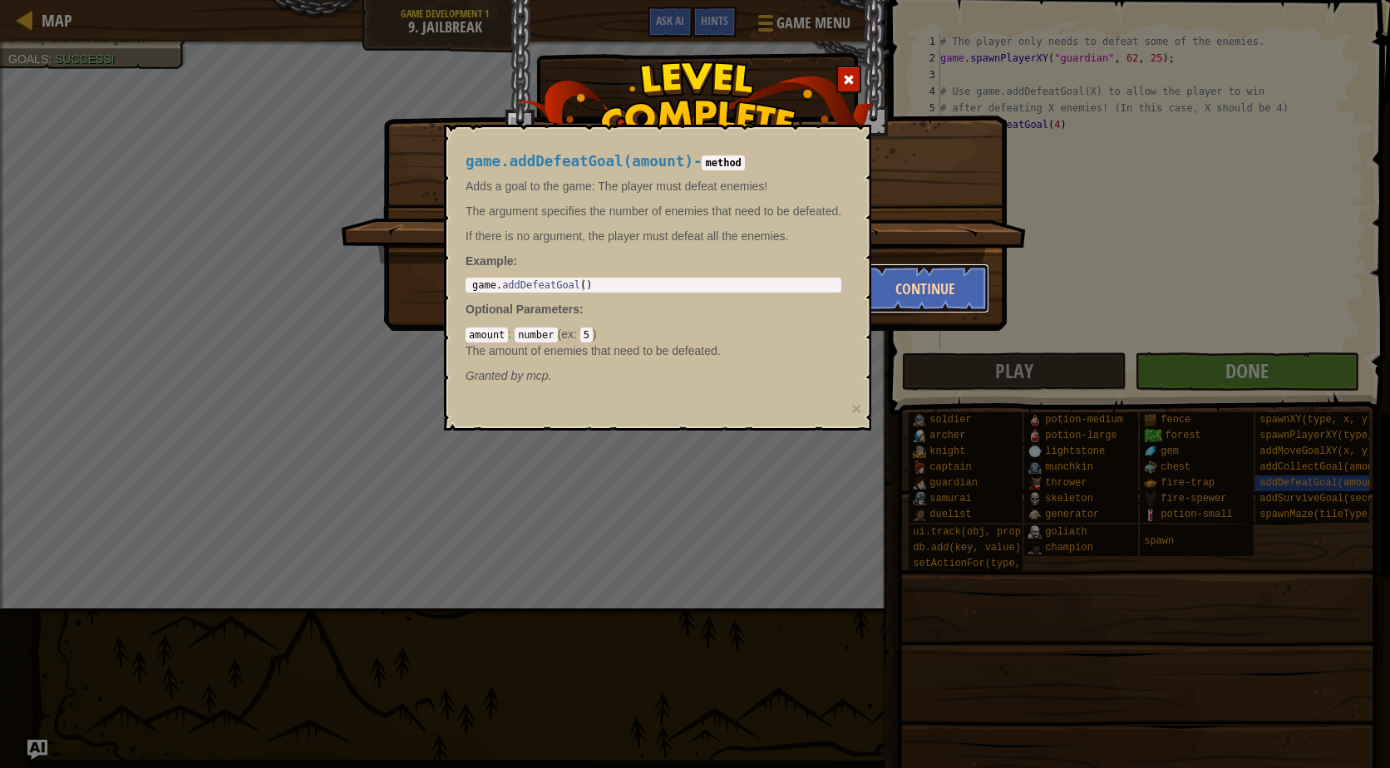
click at [910, 279] on button "Continue" at bounding box center [925, 288] width 129 height 50
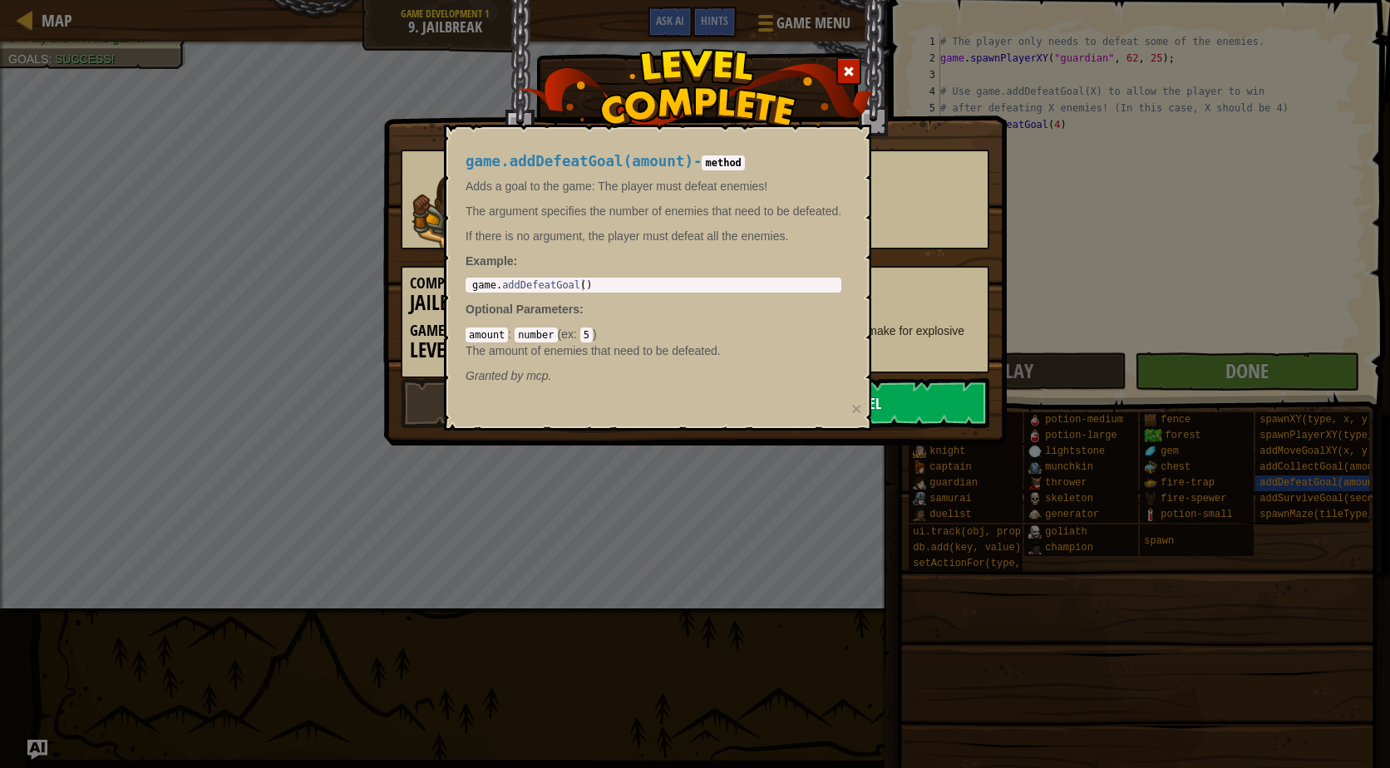
click at [898, 385] on link "Next Level" at bounding box center [848, 403] width 282 height 50
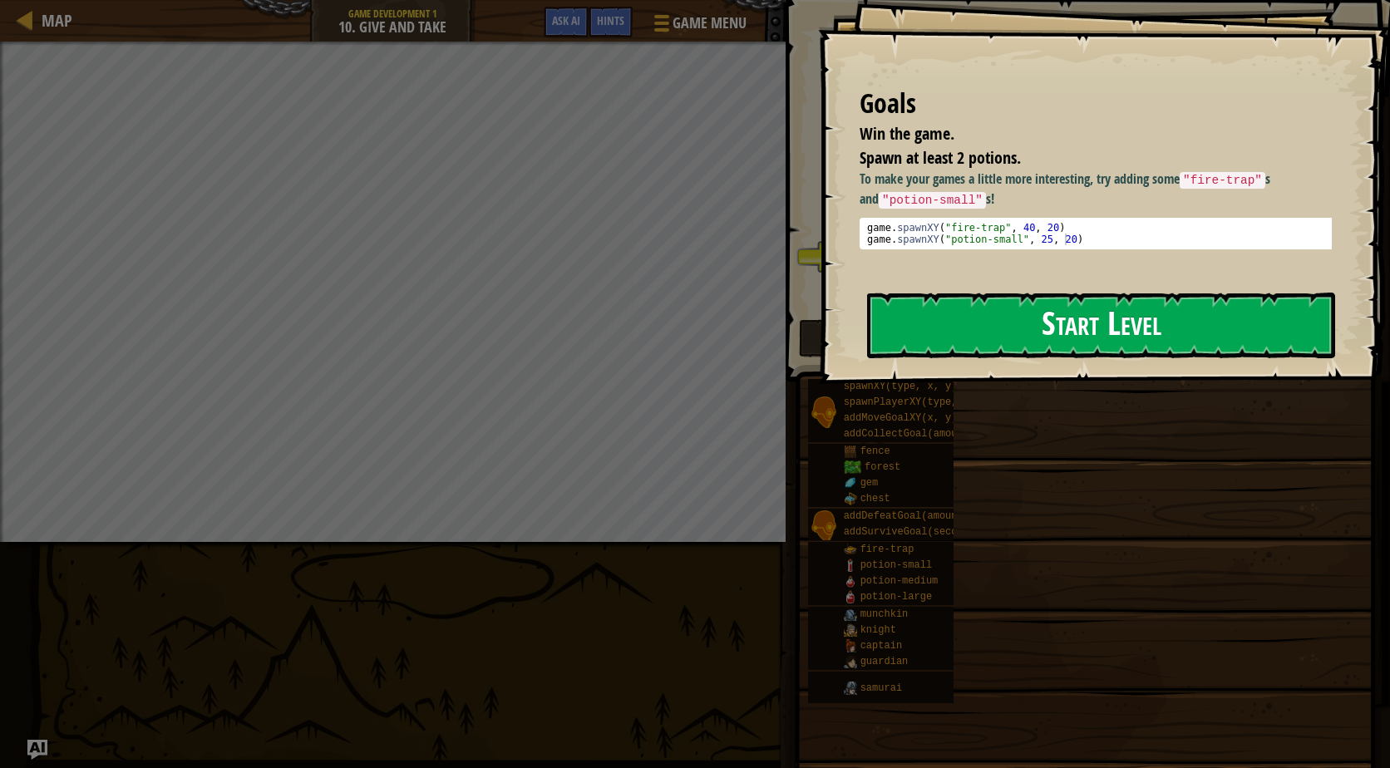
click at [1054, 323] on button "Start Level" at bounding box center [1101, 326] width 468 height 66
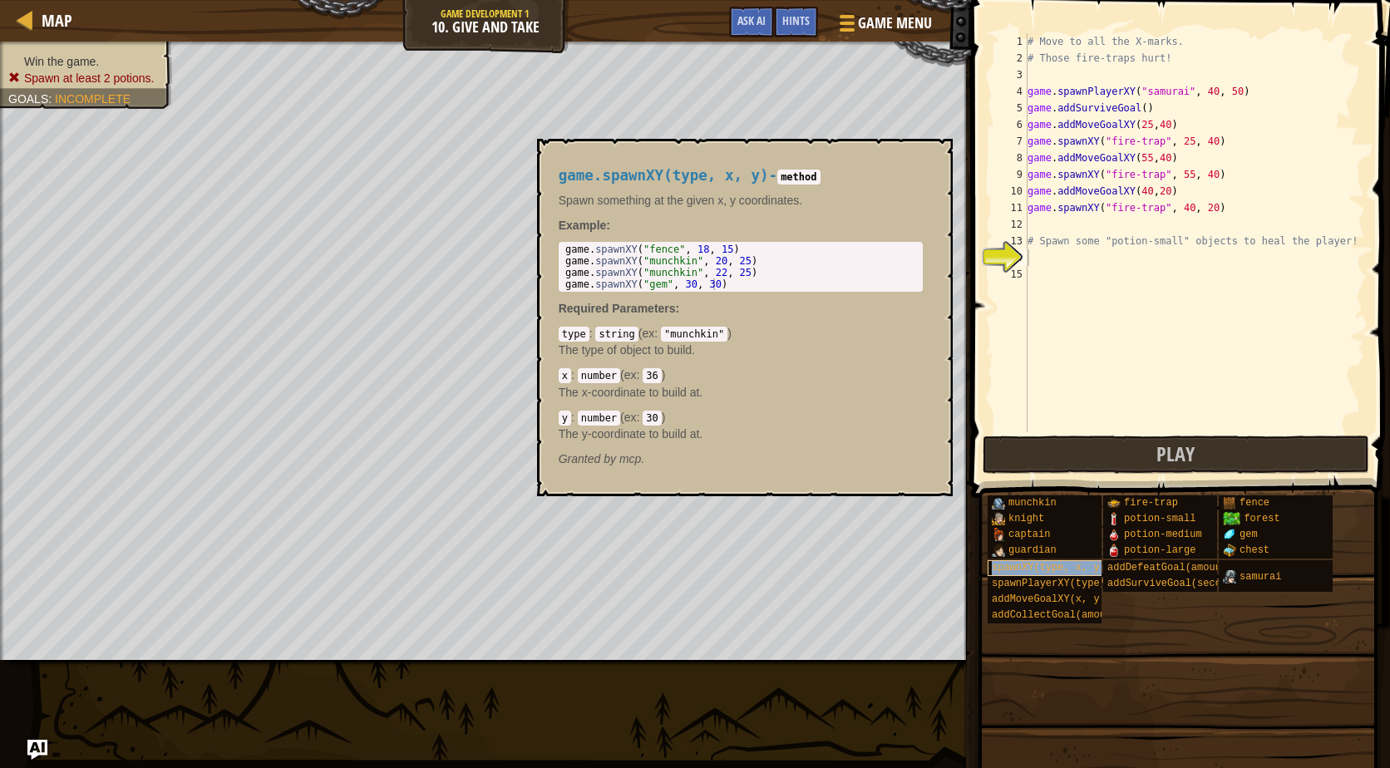
click at [1083, 563] on span "spawnXY(type, x, y)" at bounding box center [1049, 568] width 114 height 12
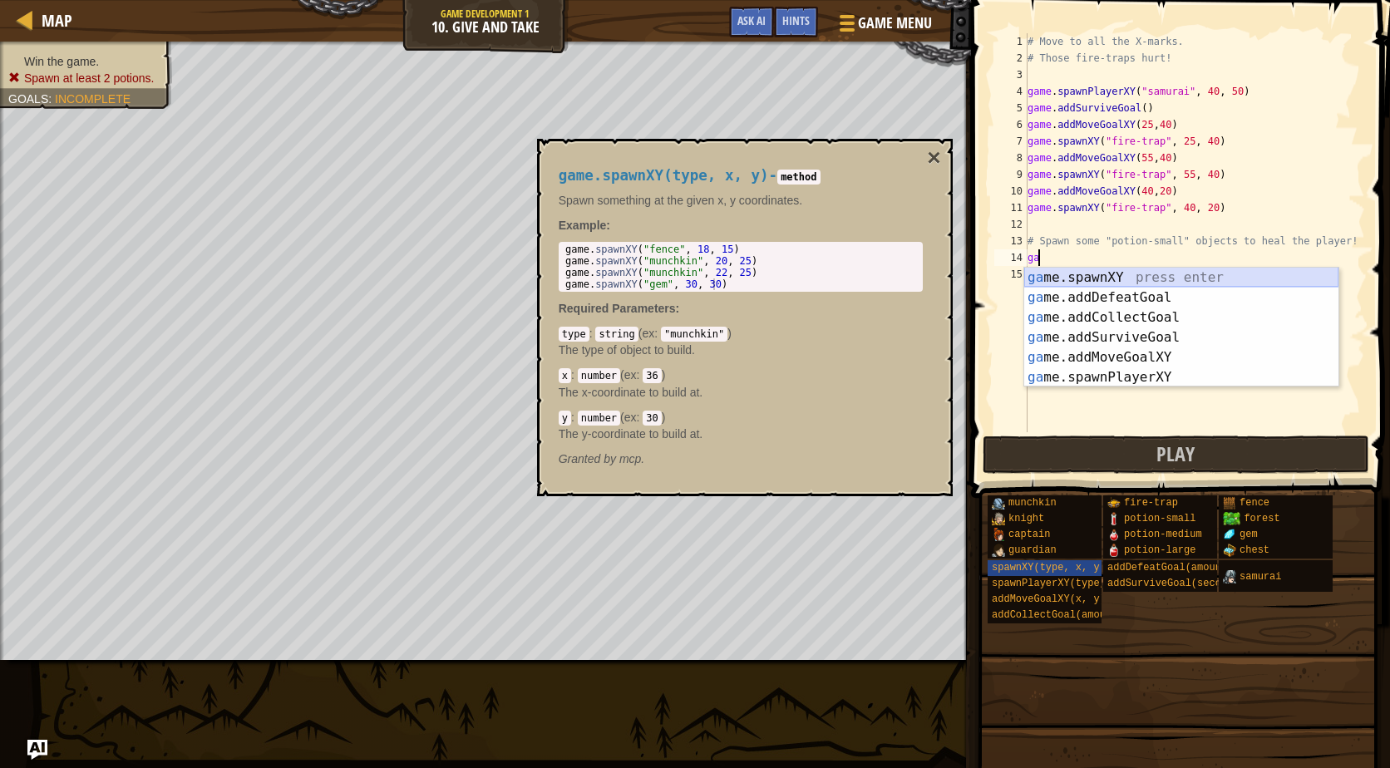
click at [1075, 273] on div "ga me.spawnXY press enter ga me.addDefeatGoal press enter ga me.addCollectGoal …" at bounding box center [1181, 348] width 314 height 160
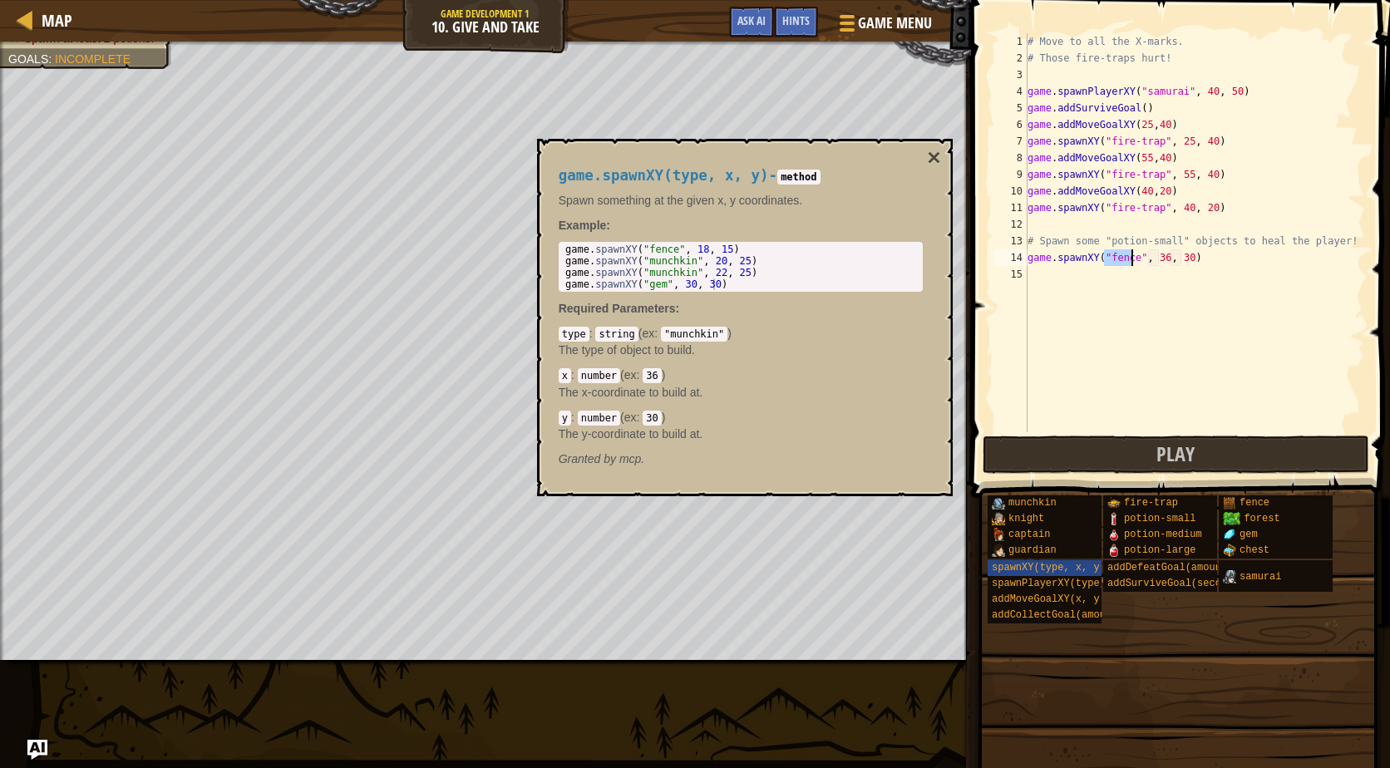
click at [1112, 260] on div "# Move to all the X-marks. # Those fire-traps hurt! game . spawnPlayerXY ( "sam…" at bounding box center [1194, 232] width 341 height 399
click at [1114, 259] on div "# Move to all the X-marks. # Those fire-traps hurt! game . spawnPlayerXY ( "sam…" at bounding box center [1194, 249] width 341 height 432
click at [1193, 514] on div "potion-small" at bounding box center [1172, 519] width 139 height 16
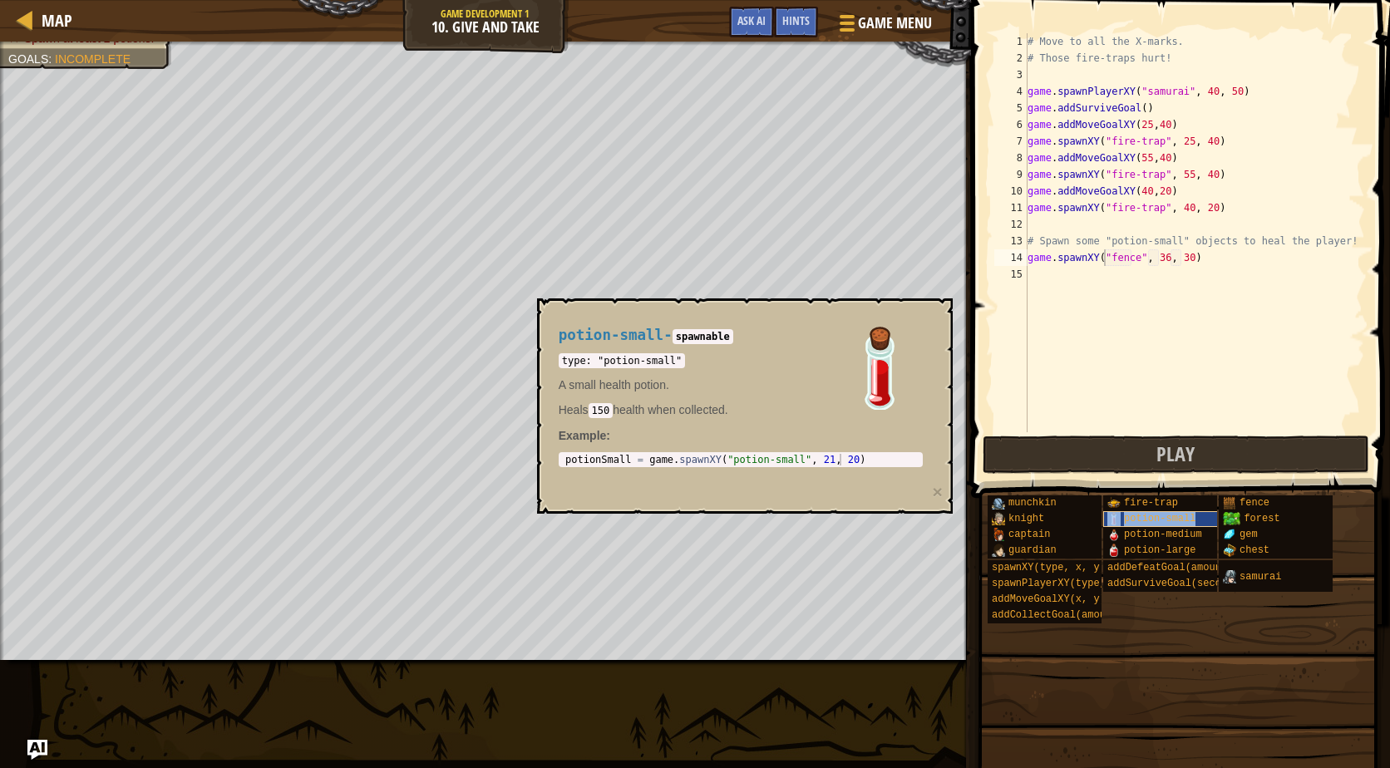
click at [1193, 514] on div "potion-small" at bounding box center [1172, 519] width 139 height 16
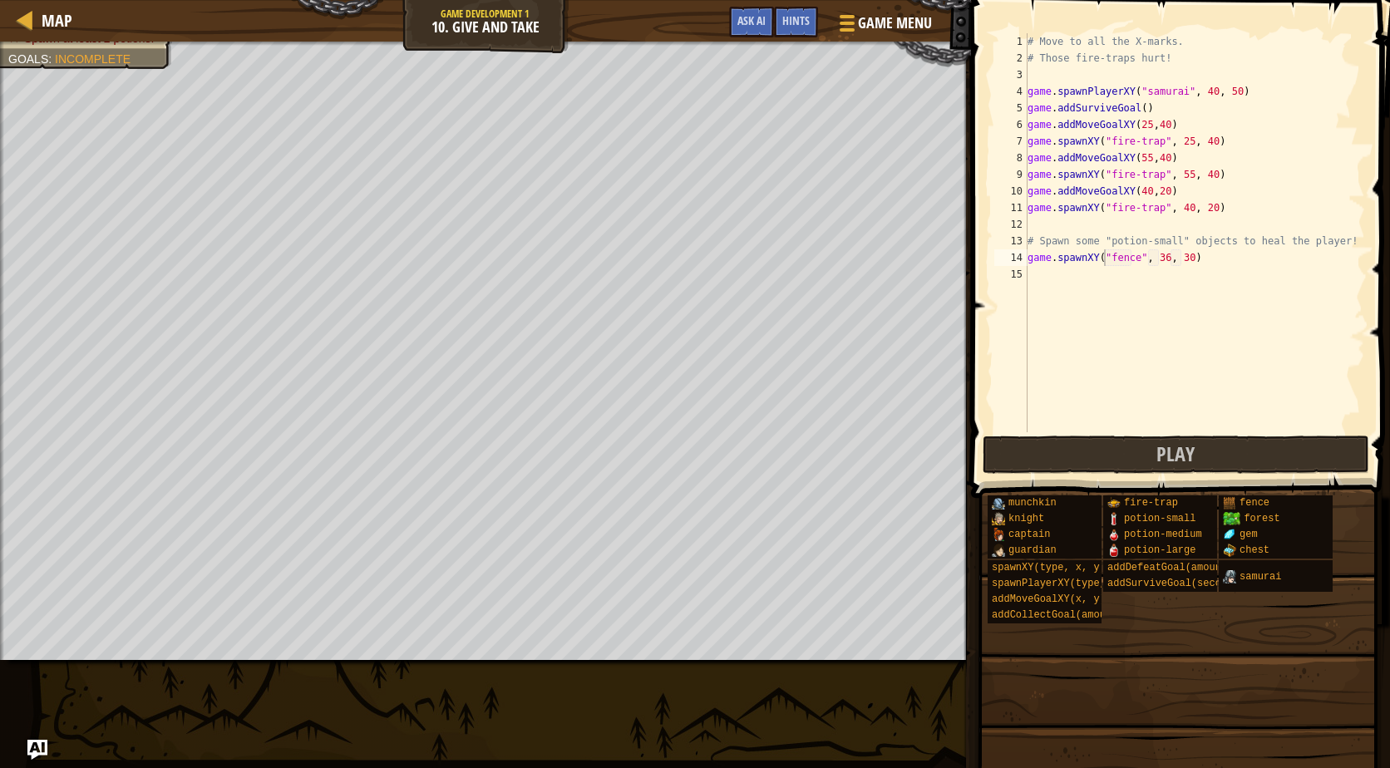
click at [1116, 257] on div "# Move to all the X-marks. # Those fire-traps hurt! game . spawnPlayerXY ( "sam…" at bounding box center [1194, 249] width 341 height 432
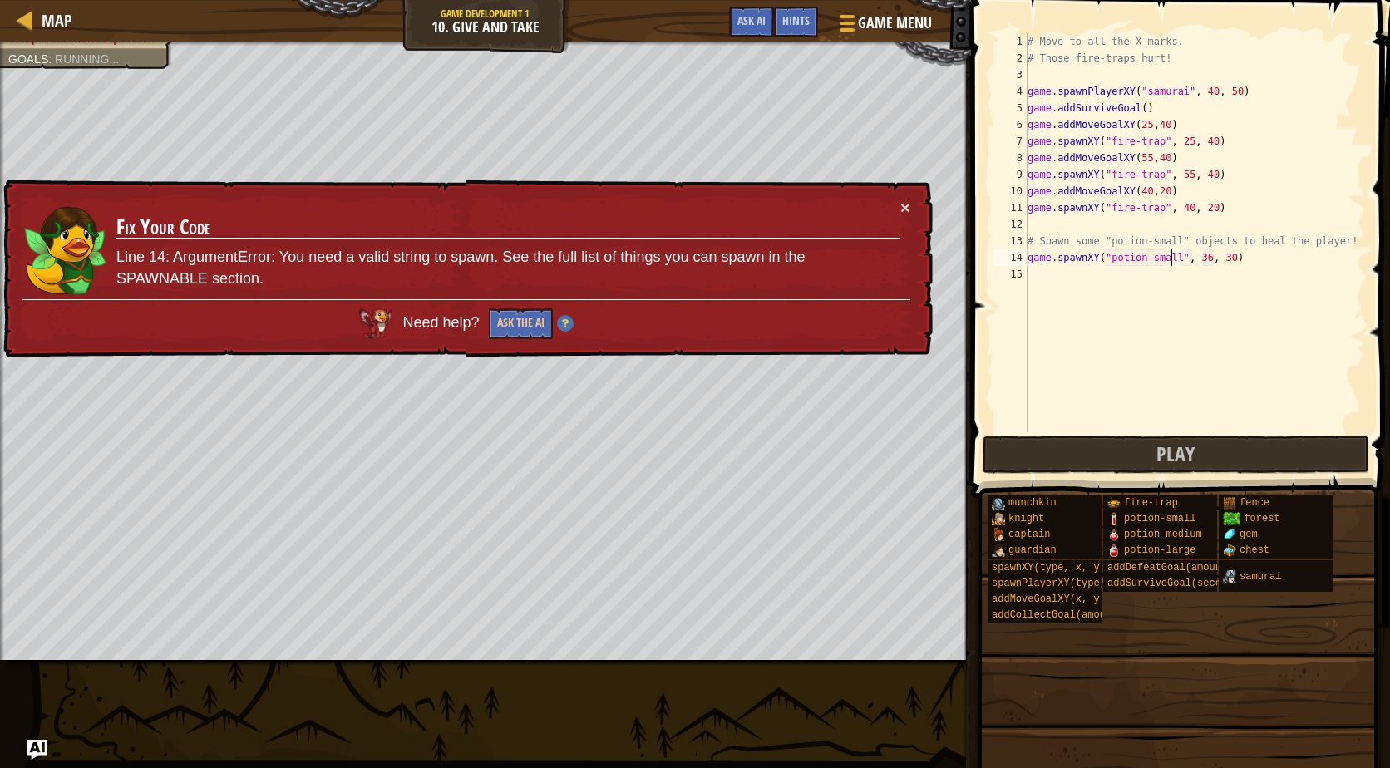
scroll to position [7, 12]
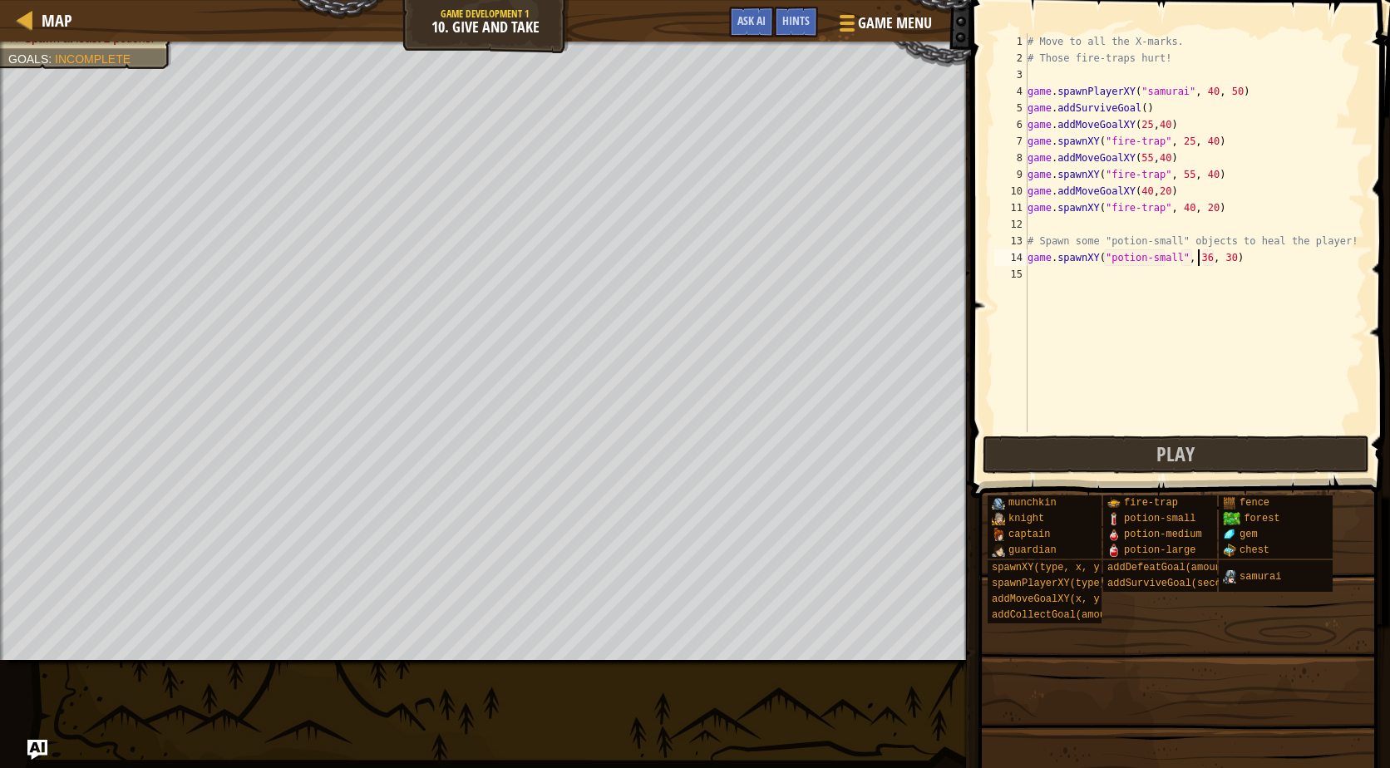
click at [1197, 256] on div "# Move to all the X-marks. # Those fire-traps hurt! game . spawnPlayerXY ( "sam…" at bounding box center [1194, 249] width 341 height 432
type textarea "game.spawnXY("potion-small", 65, 50)"
click at [1248, 260] on div "# Move to all the X-marks. # Those fire-traps hurt! game . spawnPlayerXY ( "sam…" at bounding box center [1194, 249] width 341 height 432
click at [1092, 301] on div "# Move to all the X-marks. # Those fire-traps hurt! game . spawnPlayerXY ( "sam…" at bounding box center [1194, 249] width 341 height 432
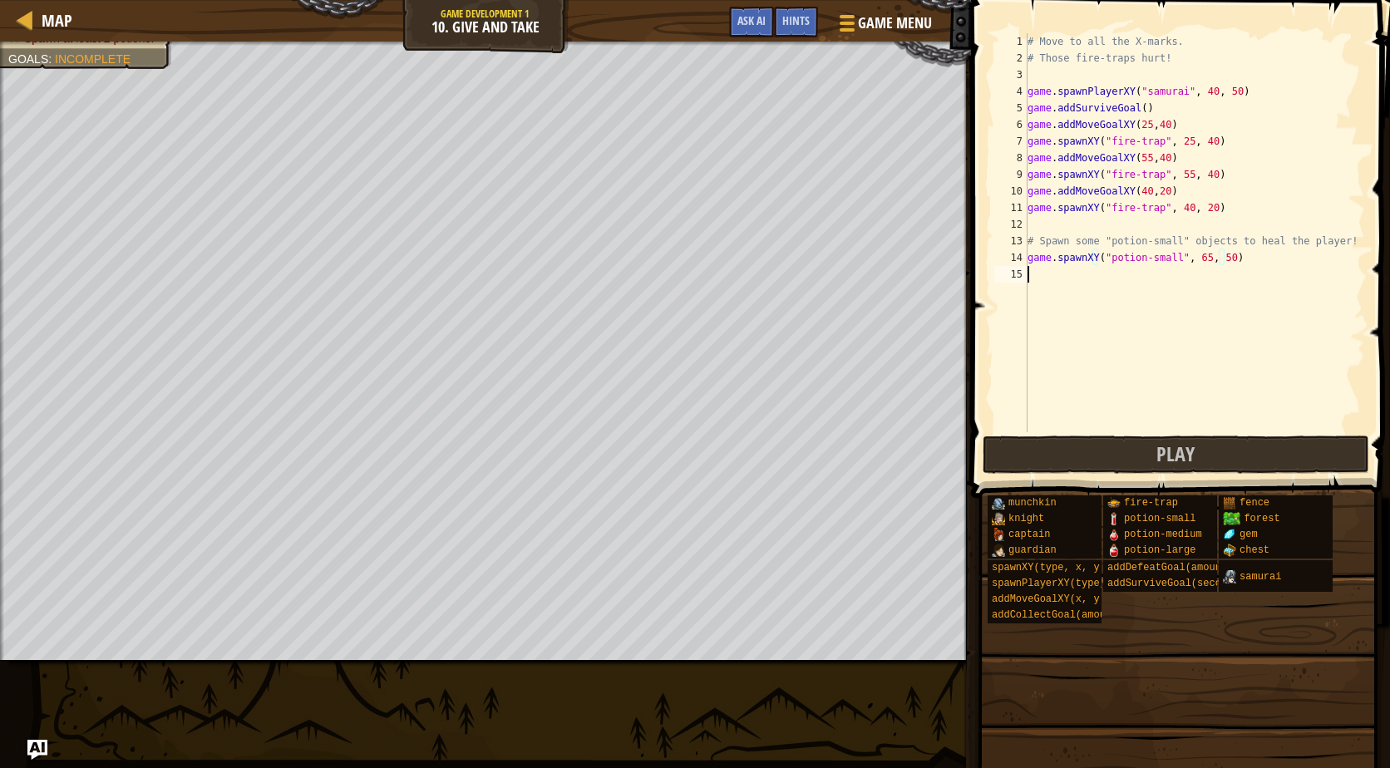
scroll to position [7, 0]
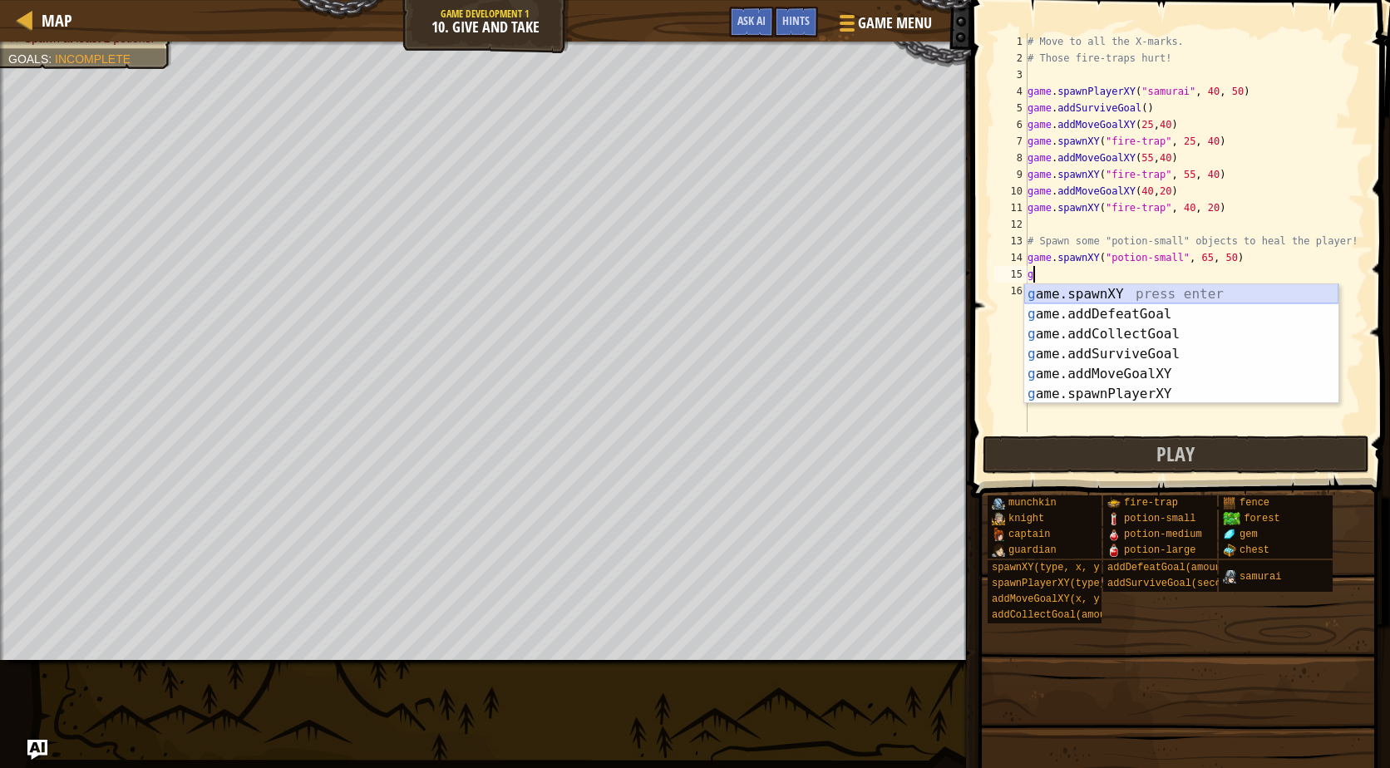
click at [1120, 288] on div "g ame.spawnXY press enter g ame.addDefeatGoal press enter g ame.addCollectGoal …" at bounding box center [1181, 364] width 314 height 160
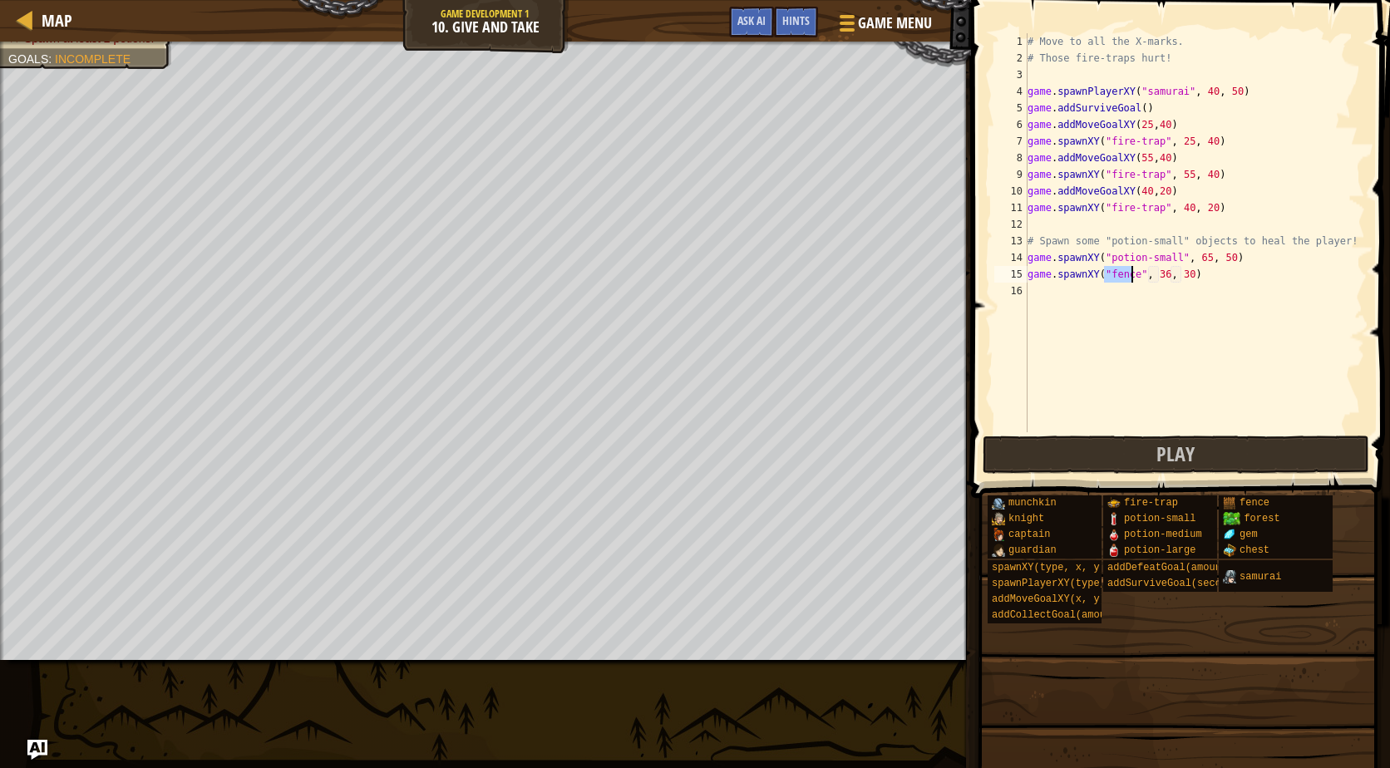
click at [1119, 273] on div "# Move to all the X-marks. # Those fire-traps hurt! game . spawnPlayerXY ( "sam…" at bounding box center [1194, 232] width 341 height 399
click at [1119, 273] on div "# Move to all the X-marks. # Those fire-traps hurt! game . spawnPlayerXY ( "sam…" at bounding box center [1194, 249] width 341 height 432
click at [1193, 271] on div "# Move to all the X-marks. # Those fire-traps hurt! game . spawnPlayerXY ( "sam…" at bounding box center [1194, 249] width 341 height 432
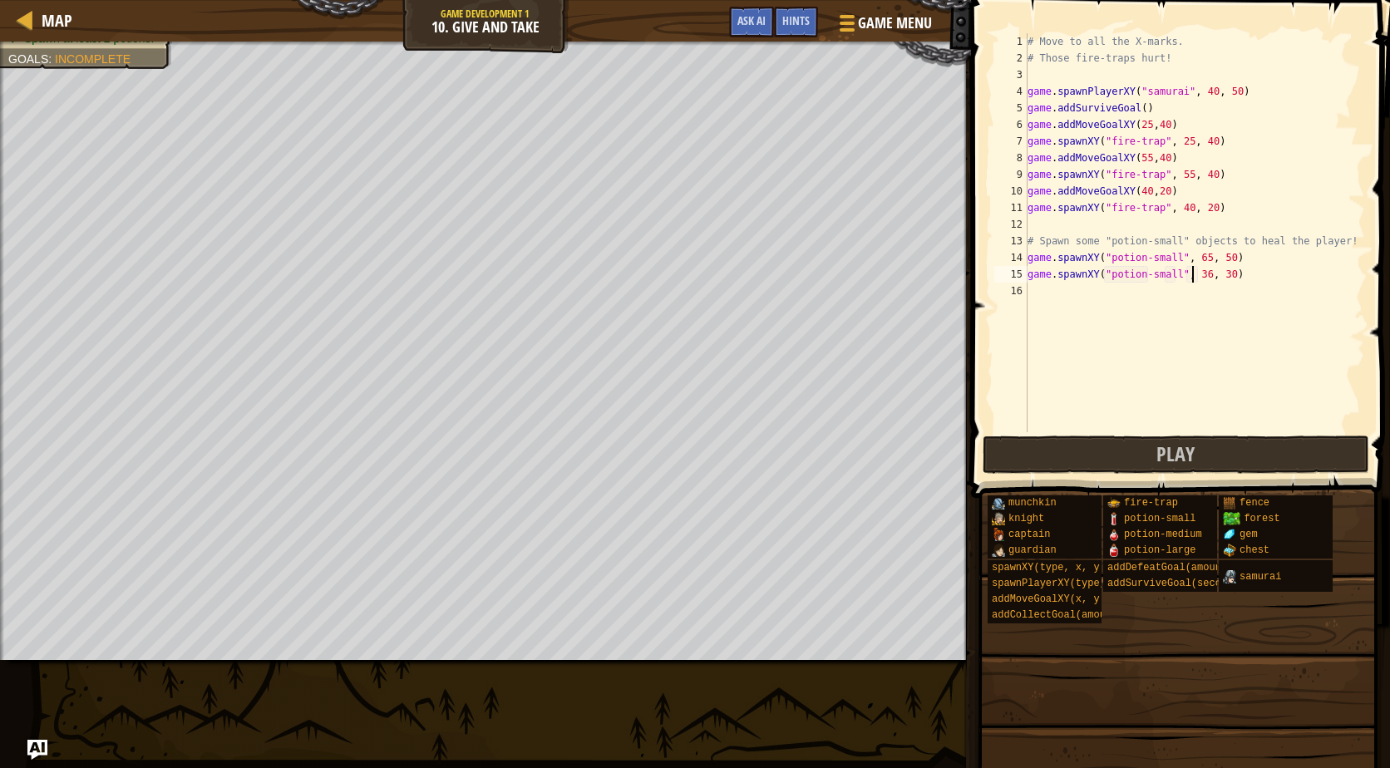
click at [1196, 271] on div "# Move to all the X-marks. # Those fire-traps hurt! game . spawnPlayerXY ( "sam…" at bounding box center [1194, 249] width 341 height 432
click at [1214, 272] on div "# Move to all the X-marks. # Those fire-traps hurt! game . spawnPlayerXY ( "sam…" at bounding box center [1194, 249] width 341 height 432
type textarea "game.spawnXY("potion-small", 17, 50)"
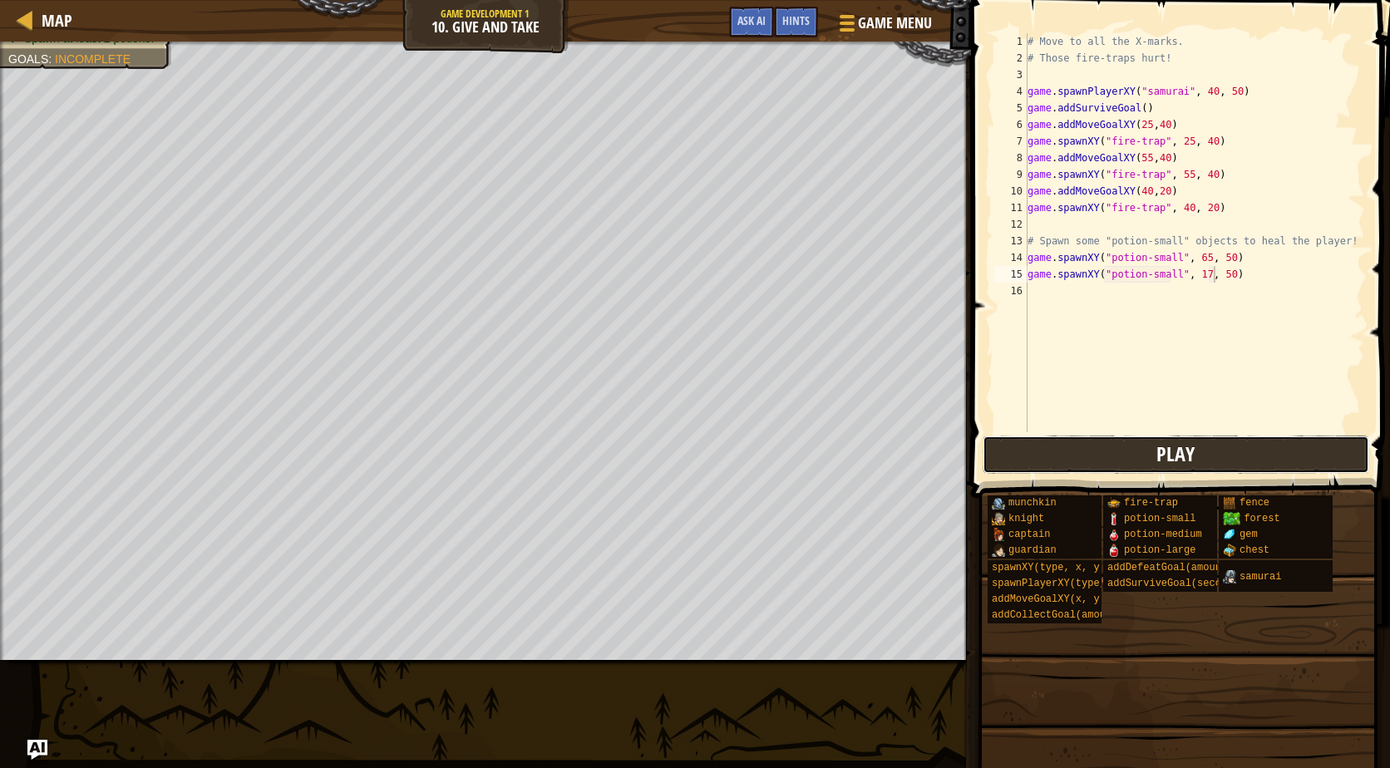
click at [1145, 448] on button "Play" at bounding box center [1175, 455] width 387 height 38
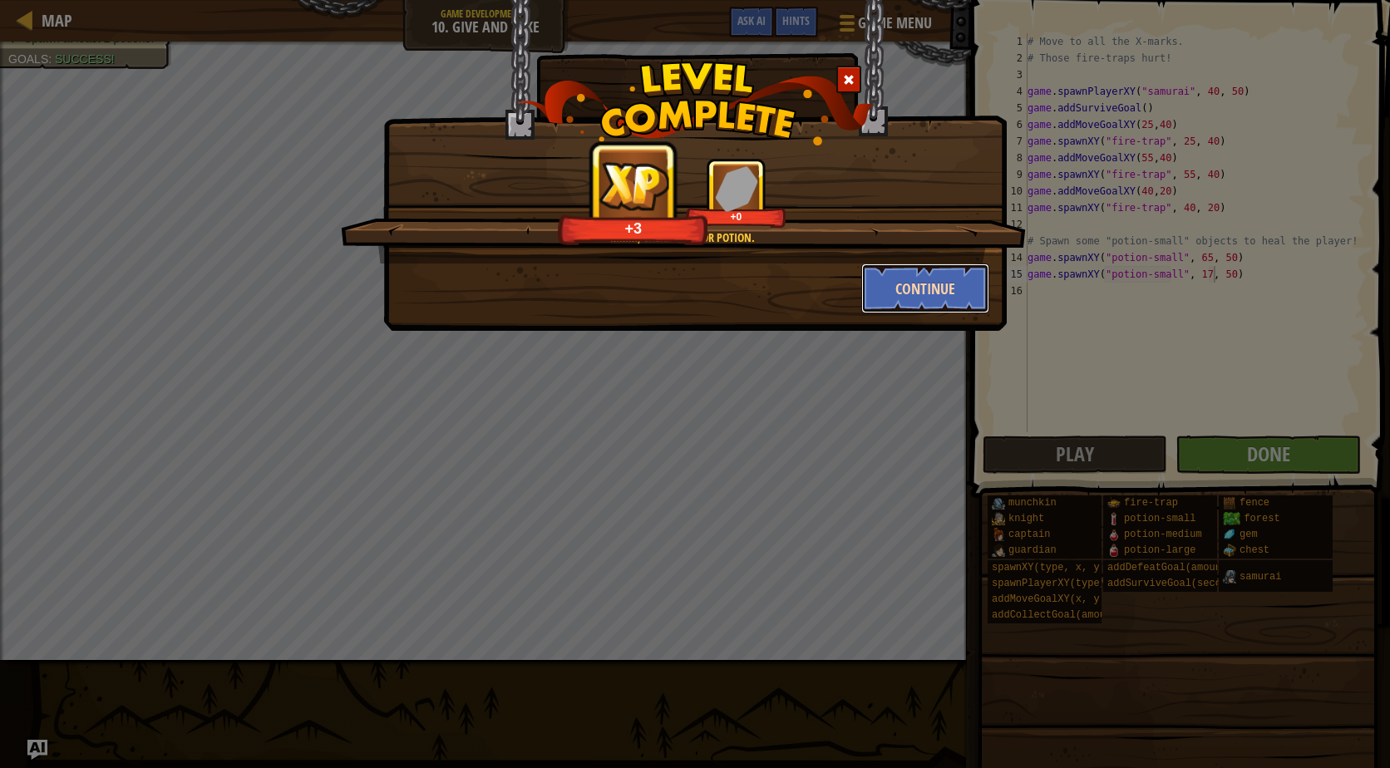
click at [891, 293] on button "Continue" at bounding box center [925, 288] width 129 height 50
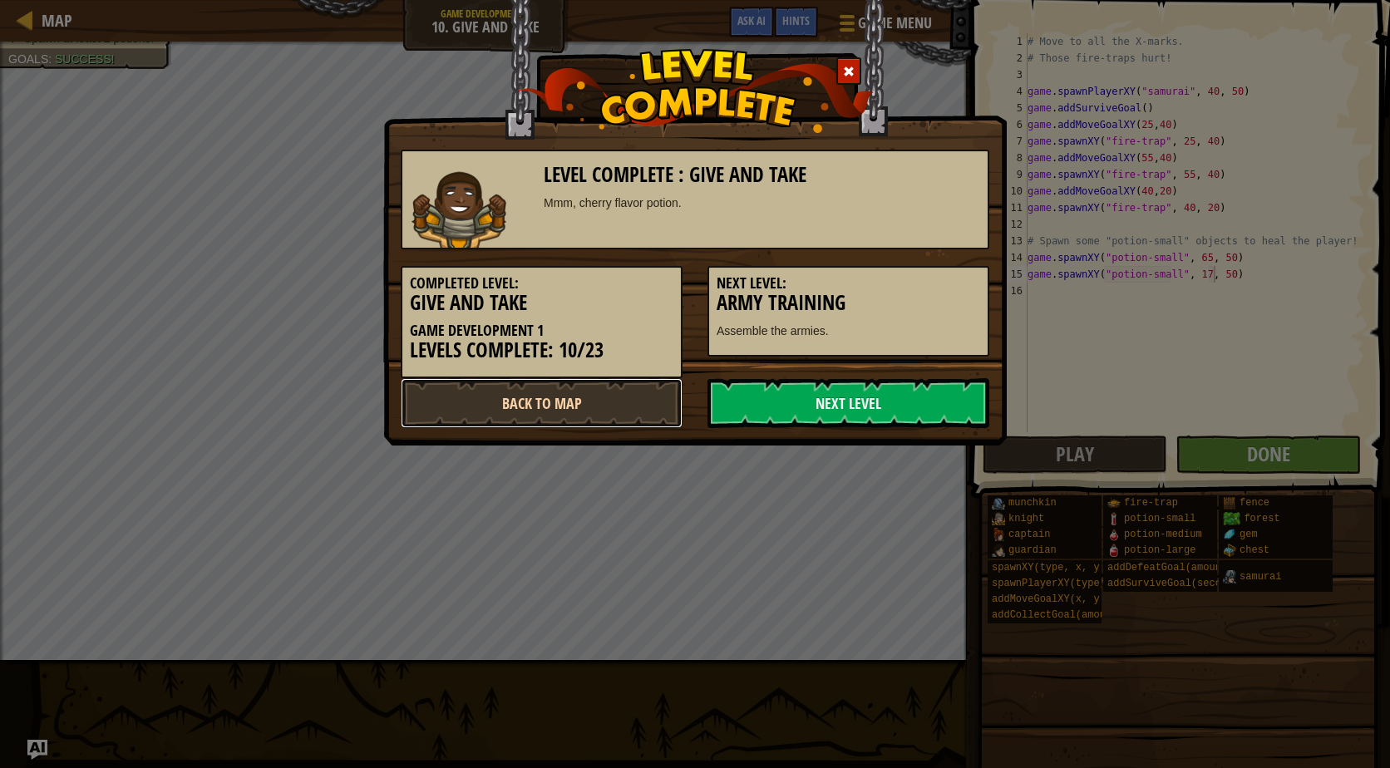
click at [470, 408] on link "Back to Map" at bounding box center [542, 403] width 282 height 50
